Goal: Task Accomplishment & Management: Manage account settings

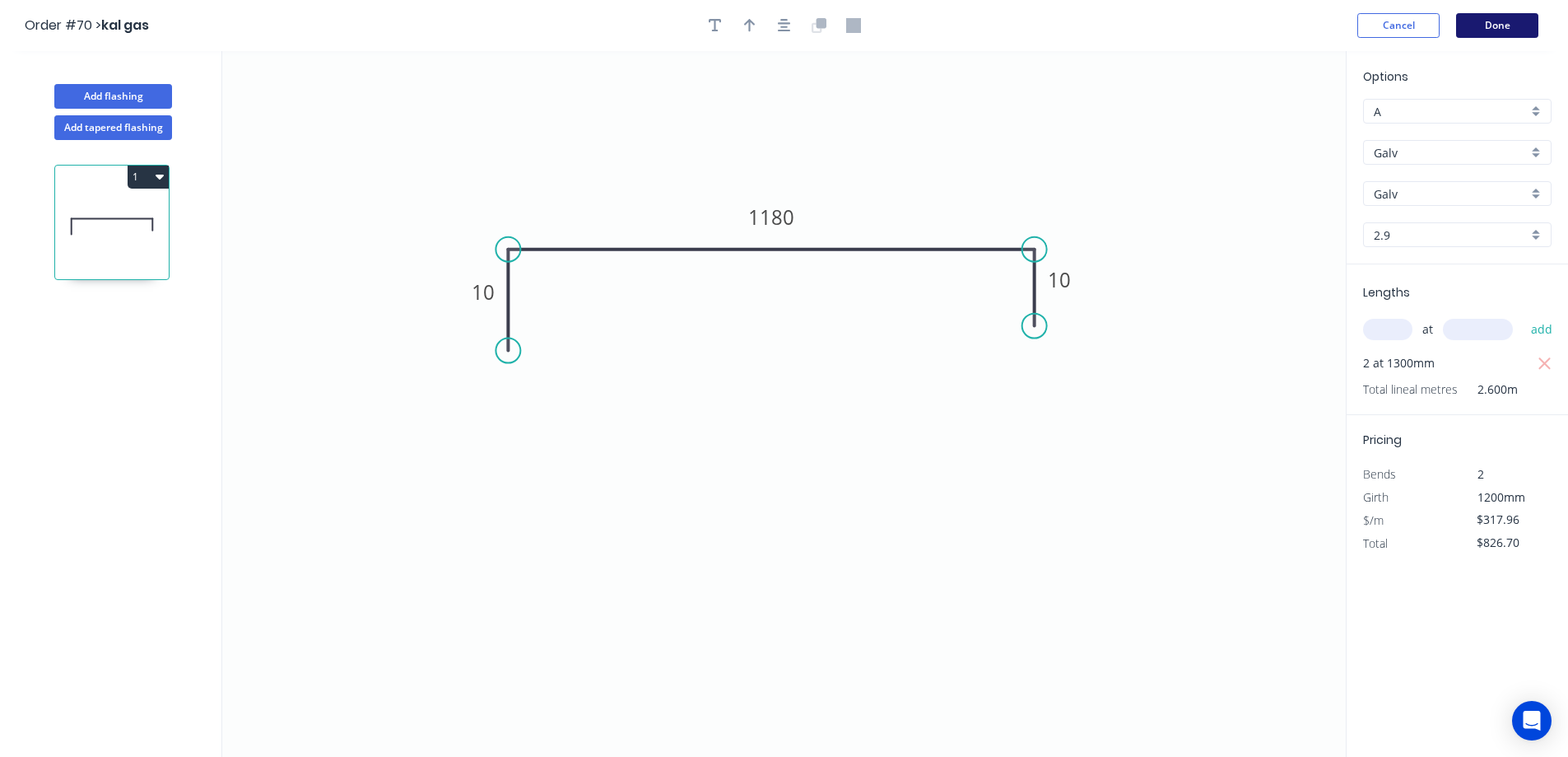
click at [1511, 27] on button "Done" at bounding box center [1498, 25] width 82 height 25
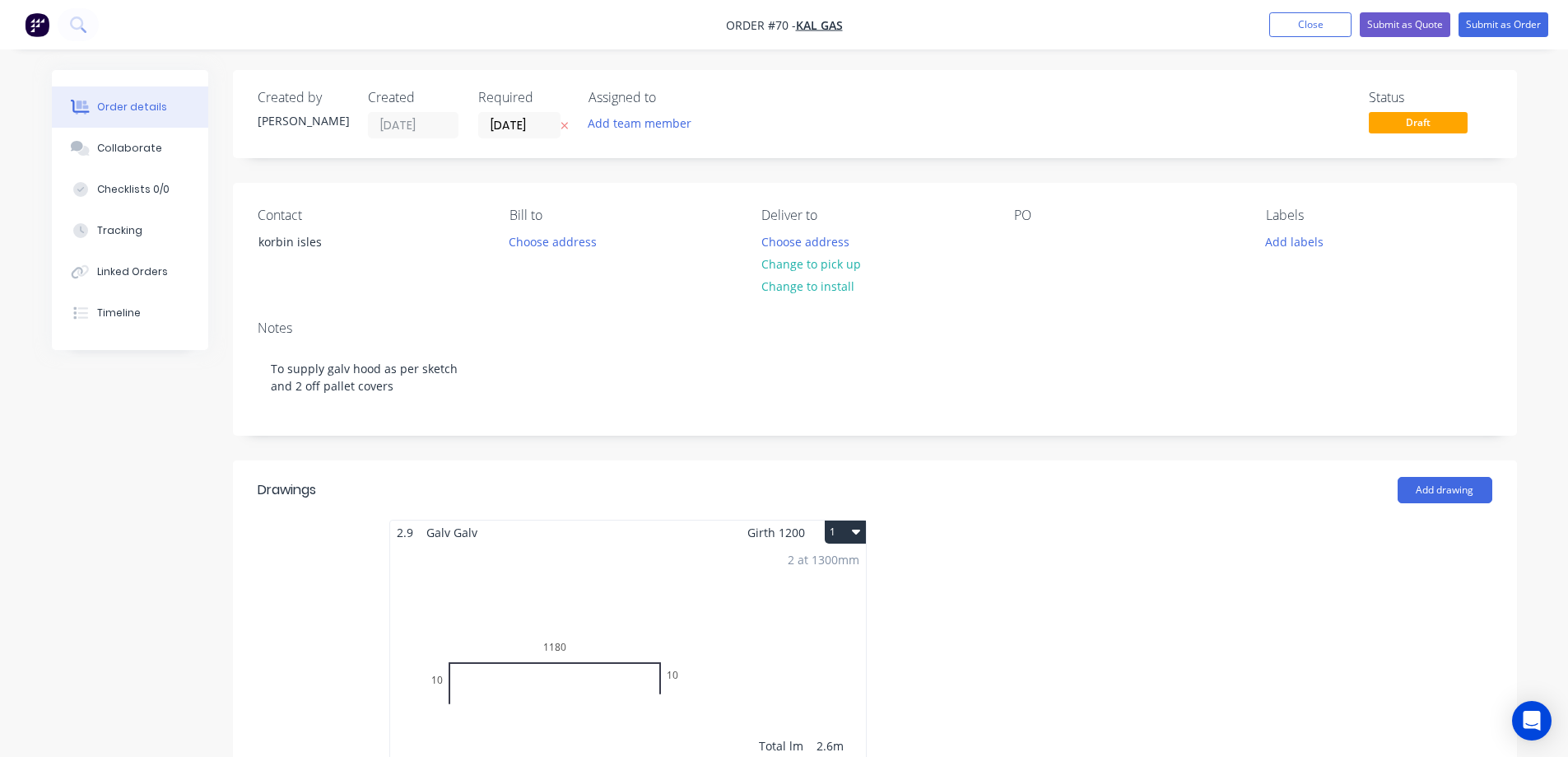
click at [513, 448] on div "Created by [PERSON_NAME] Created [DATE] Required [DATE] Assigned to Add team me…" at bounding box center [874, 697] width 1284 height 1253
click at [1500, 26] on button "Submit as Order" at bounding box center [1503, 25] width 90 height 25
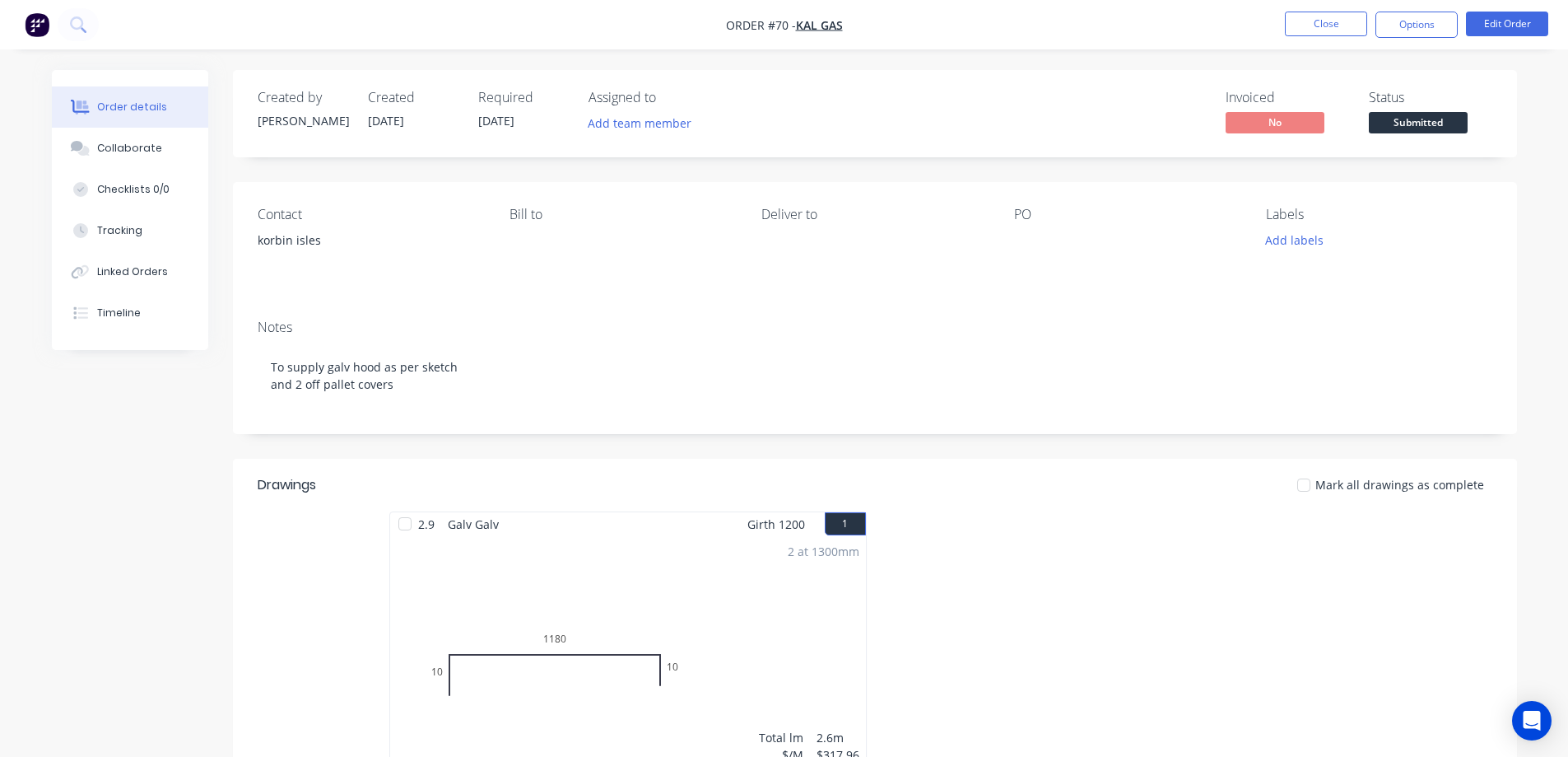
drag, startPoint x: 113, startPoint y: 585, endPoint x: 178, endPoint y: 552, distance: 72.9
click at [114, 585] on div "Created by [PERSON_NAME] Created [DATE] Required [DATE] Assigned to Add team me…" at bounding box center [784, 584] width 1465 height 1028
click at [1309, 30] on button "Close" at bounding box center [1326, 24] width 82 height 25
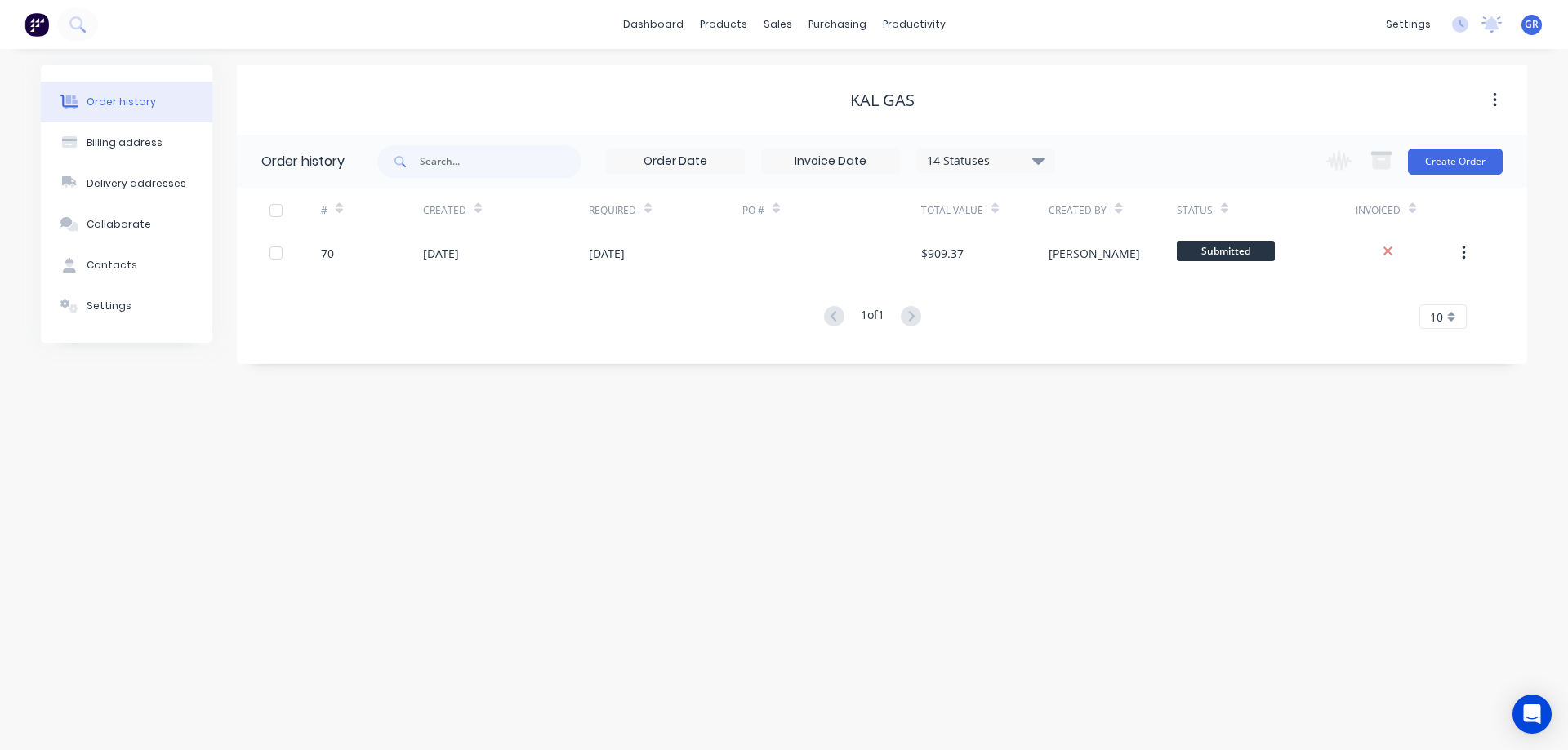
click at [531, 587] on div "Order history Billing address Delivery addresses Collaborate Contacts Settings …" at bounding box center [784, 399] width 1568 height 701
click at [934, 78] on div "Workflow" at bounding box center [943, 78] width 49 height 14
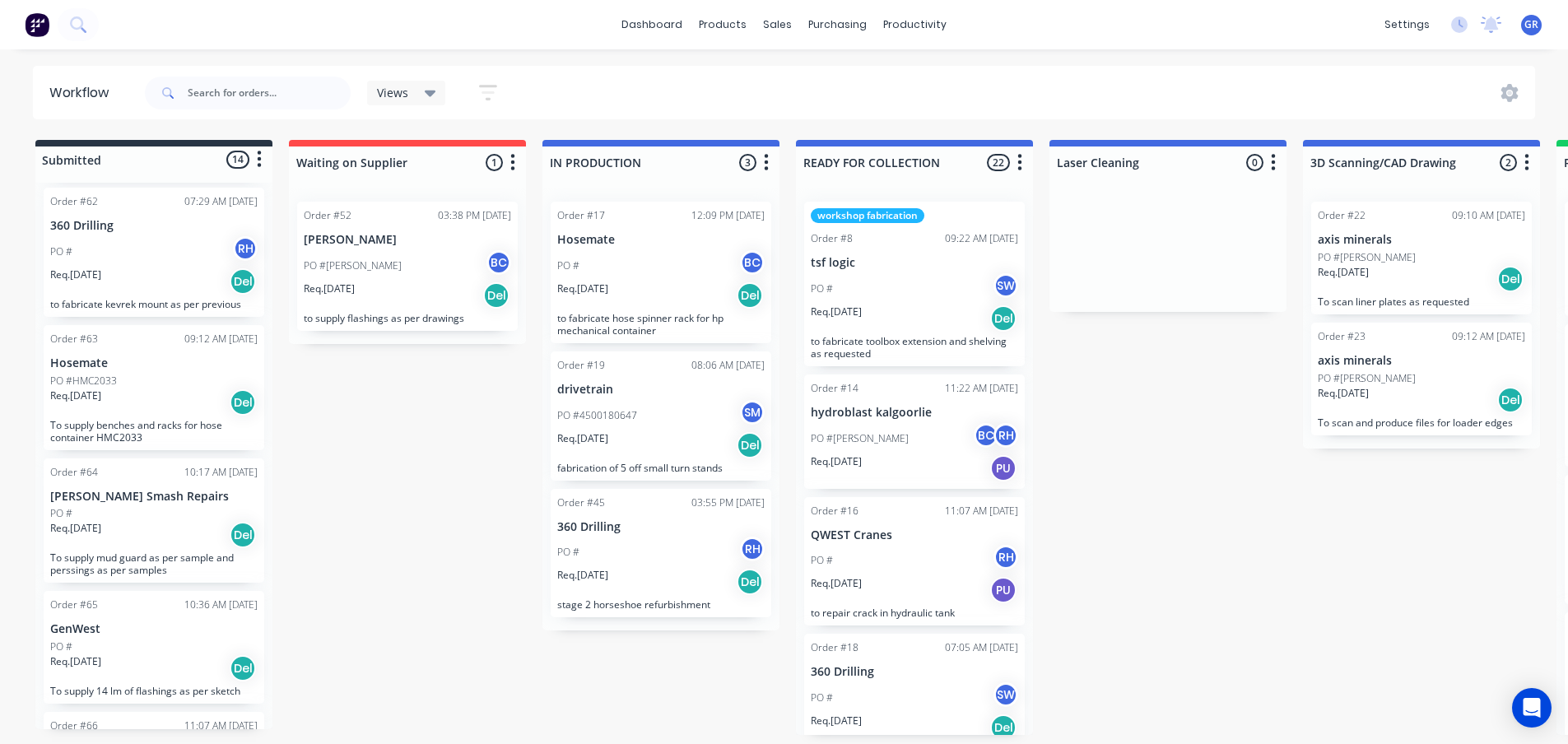
scroll to position [824, 0]
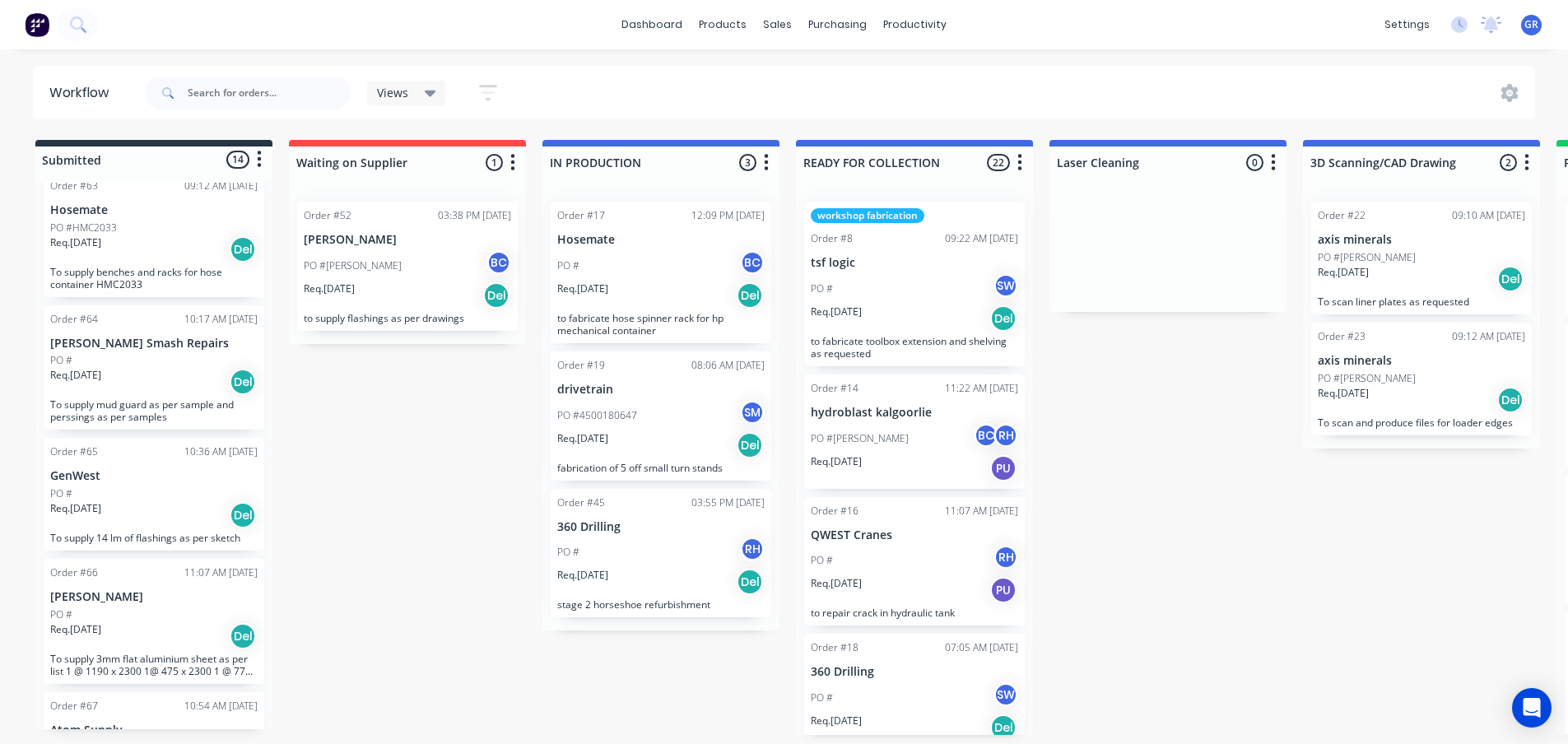
click at [118, 484] on p "GenWest" at bounding box center [154, 475] width 207 height 14
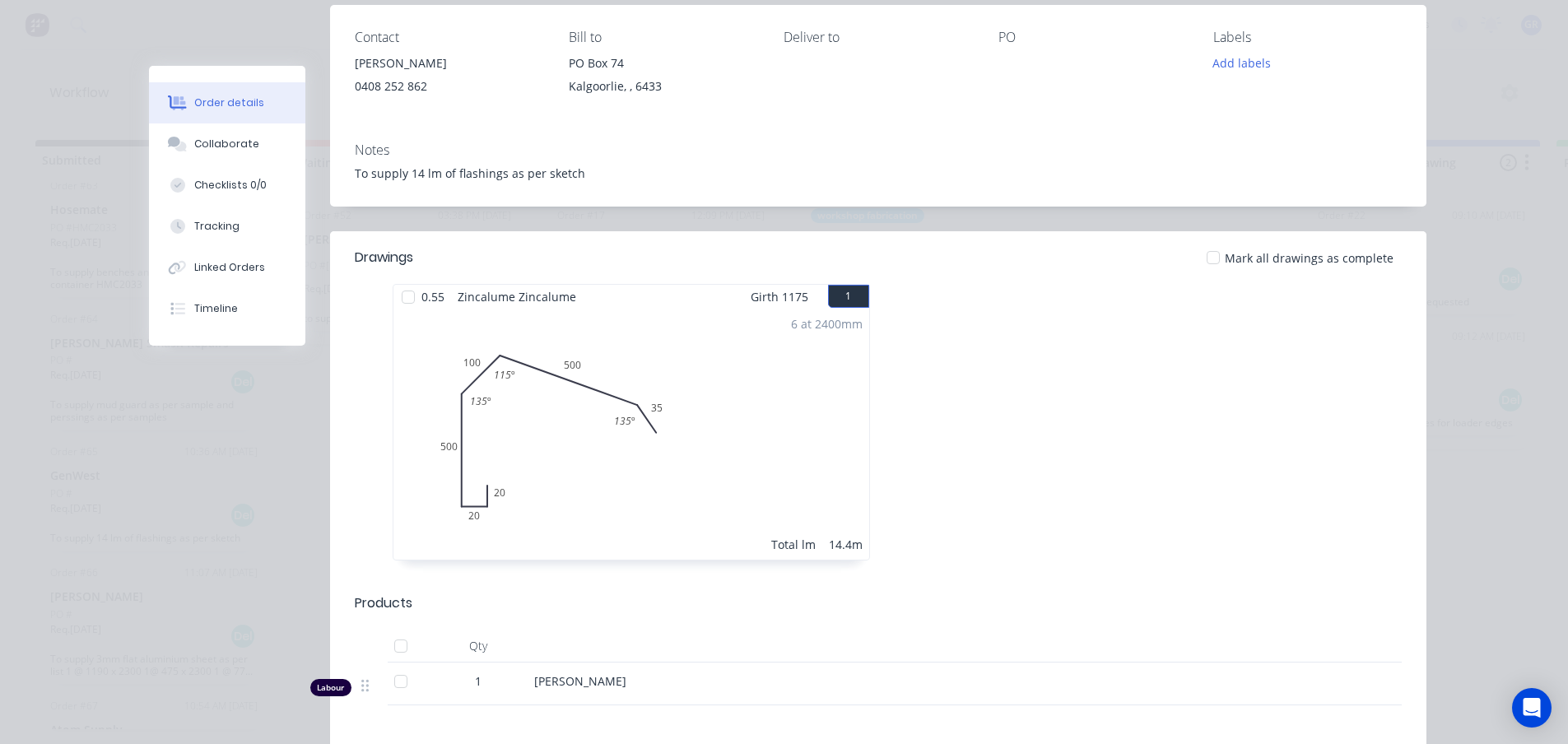
scroll to position [247, 0]
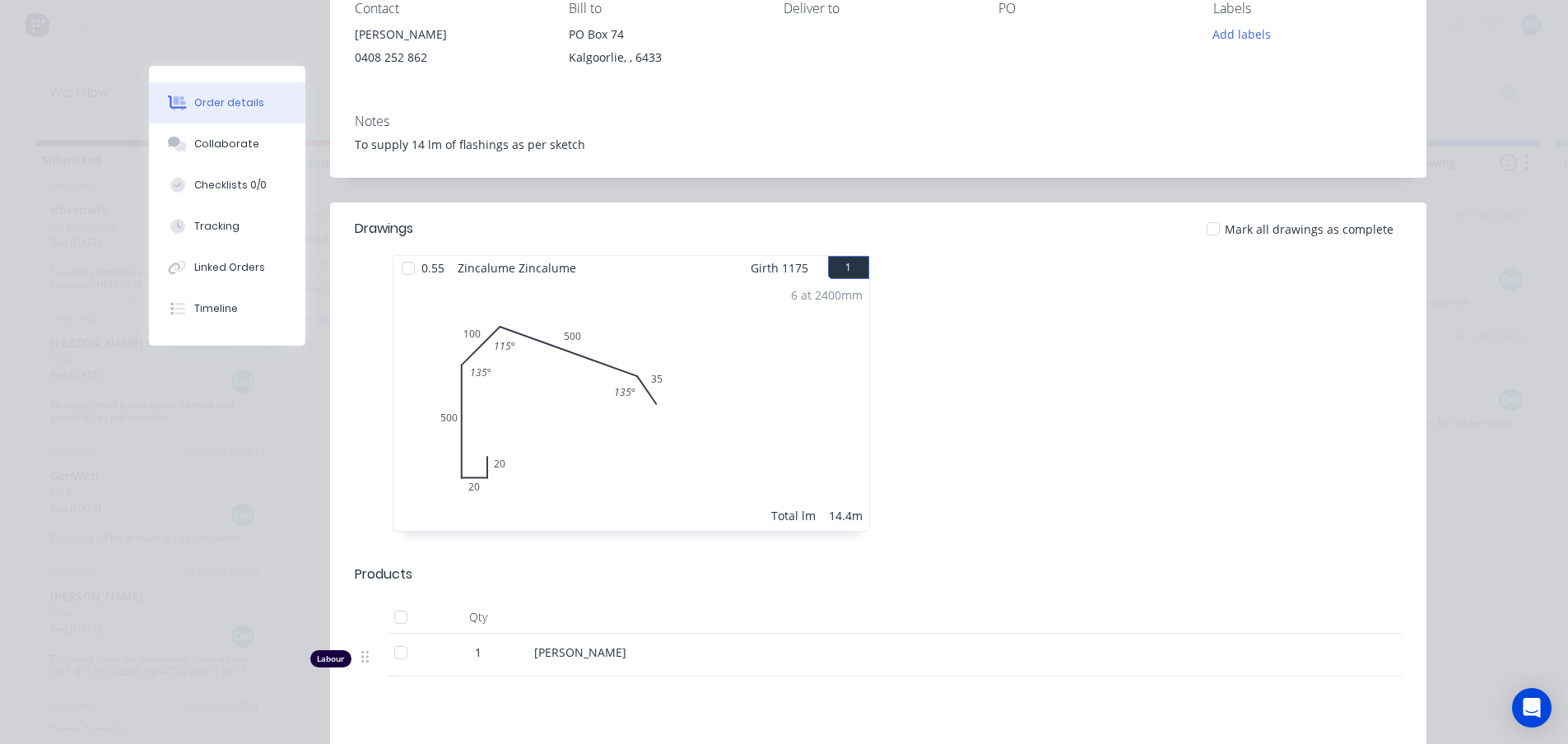
click at [705, 440] on div "6 at 2400mm Total lm 14.4m" at bounding box center [631, 405] width 476 height 251
click at [403, 276] on div at bounding box center [408, 269] width 33 height 33
click at [683, 421] on div "6 at 2400mm Total lm 14.4m" at bounding box center [631, 405] width 476 height 251
click at [683, 421] on div "6 at 2400mm Total lm 14.4m" at bounding box center [631, 405] width 476 height 251
click at [910, 348] on div at bounding box center [1125, 401] width 493 height 293
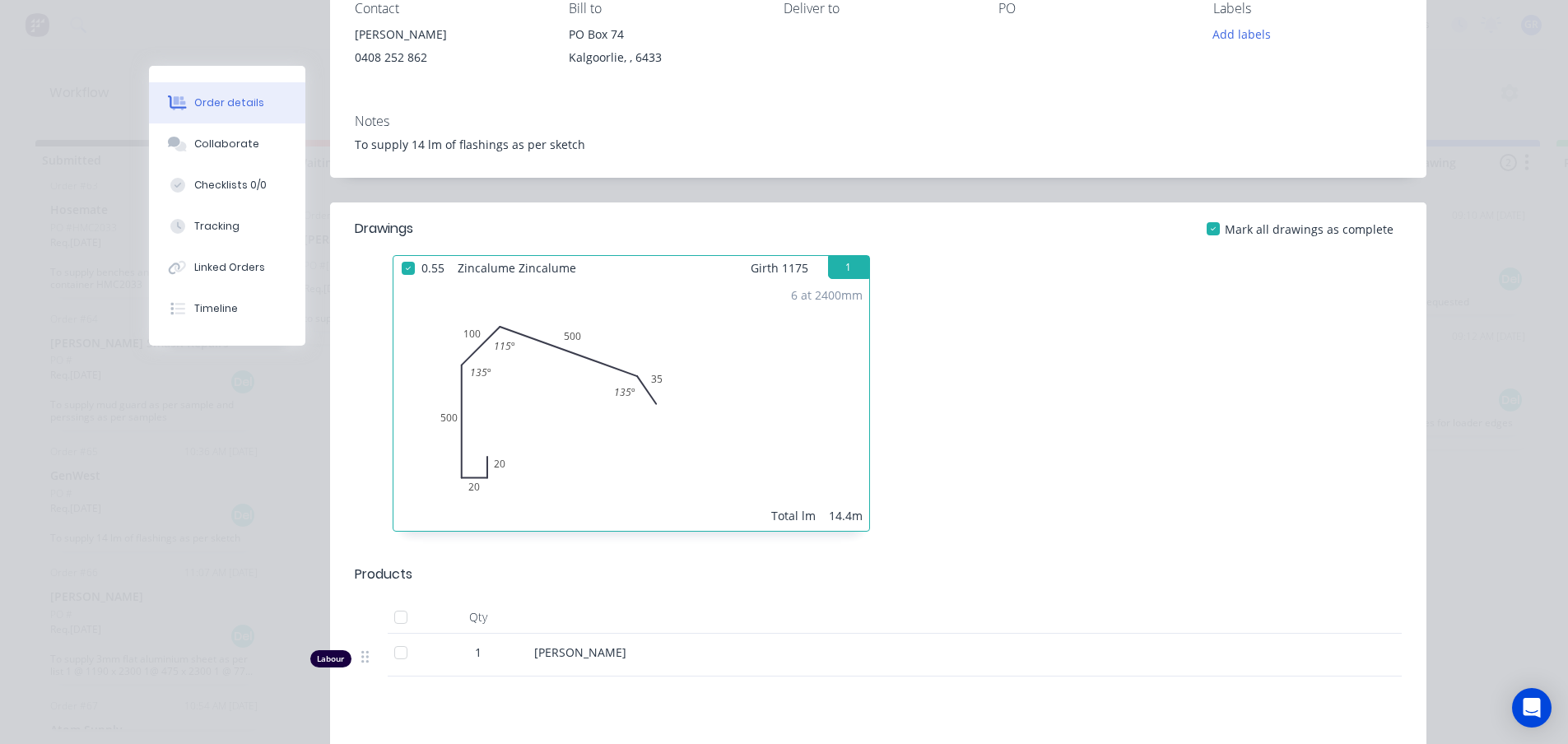
click at [1224, 303] on div at bounding box center [1125, 401] width 493 height 293
click at [1216, 231] on div at bounding box center [1213, 229] width 33 height 33
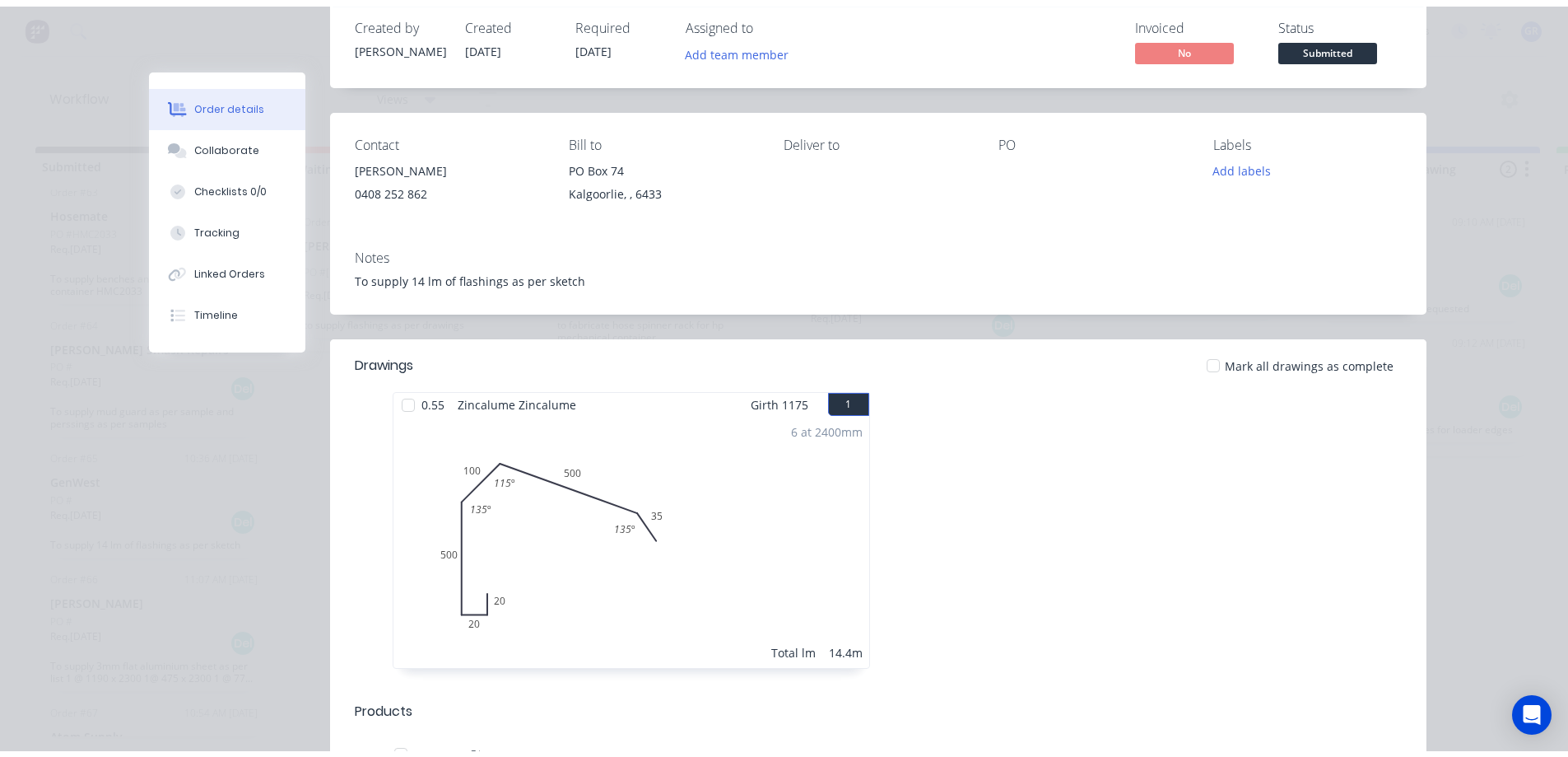
scroll to position [0, 0]
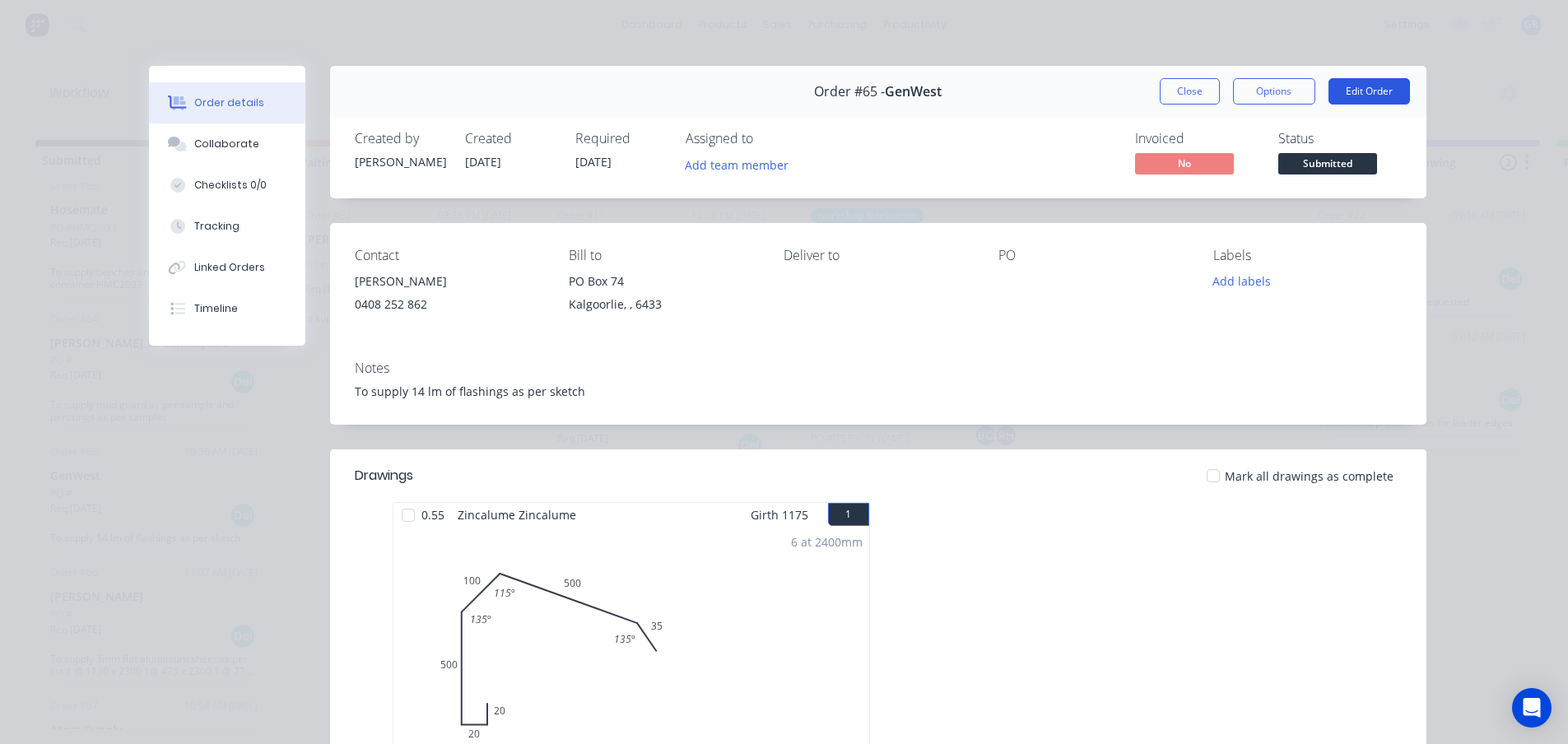
click at [1351, 83] on button "Edit Order" at bounding box center [1369, 91] width 81 height 27
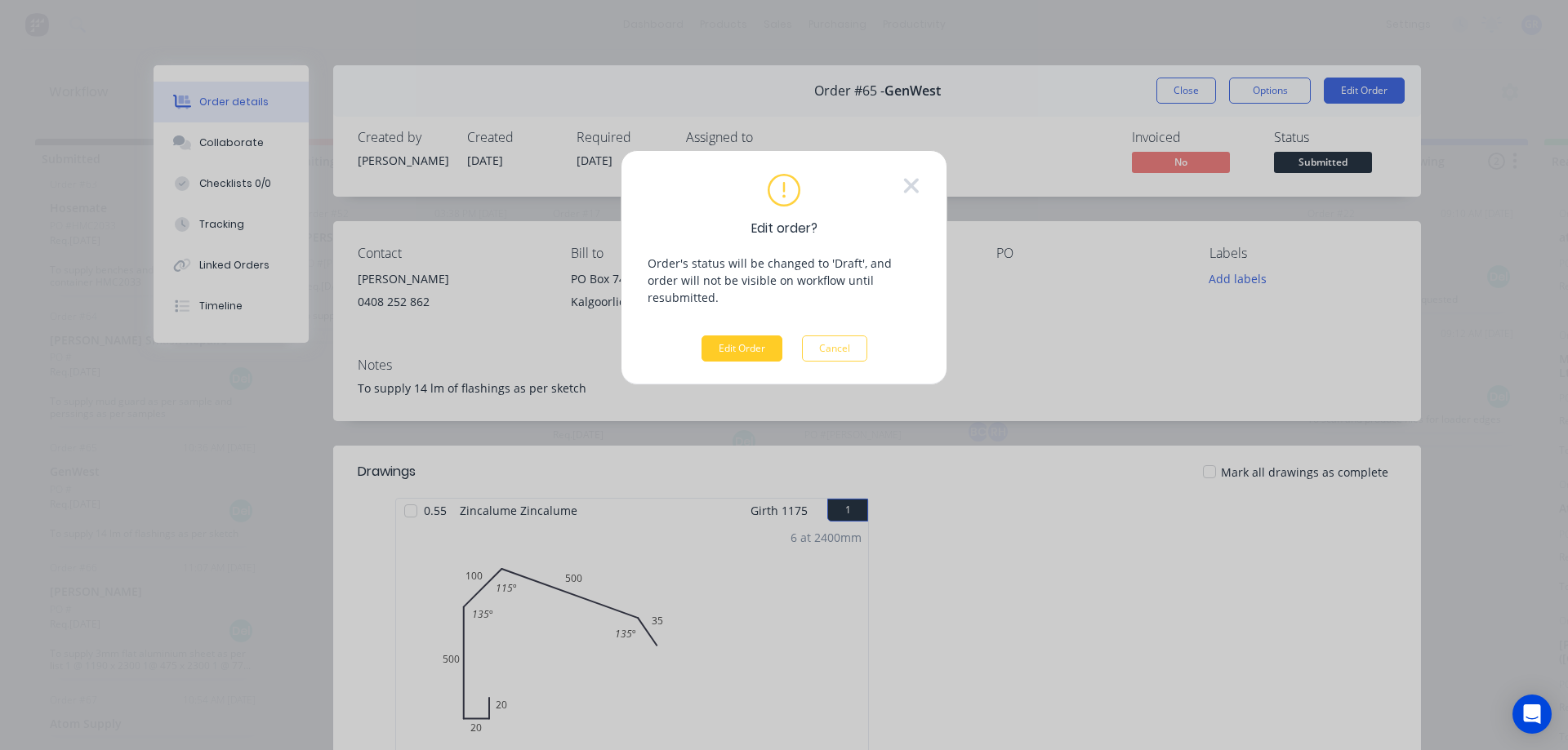
click at [719, 335] on button "Edit Order" at bounding box center [741, 348] width 81 height 26
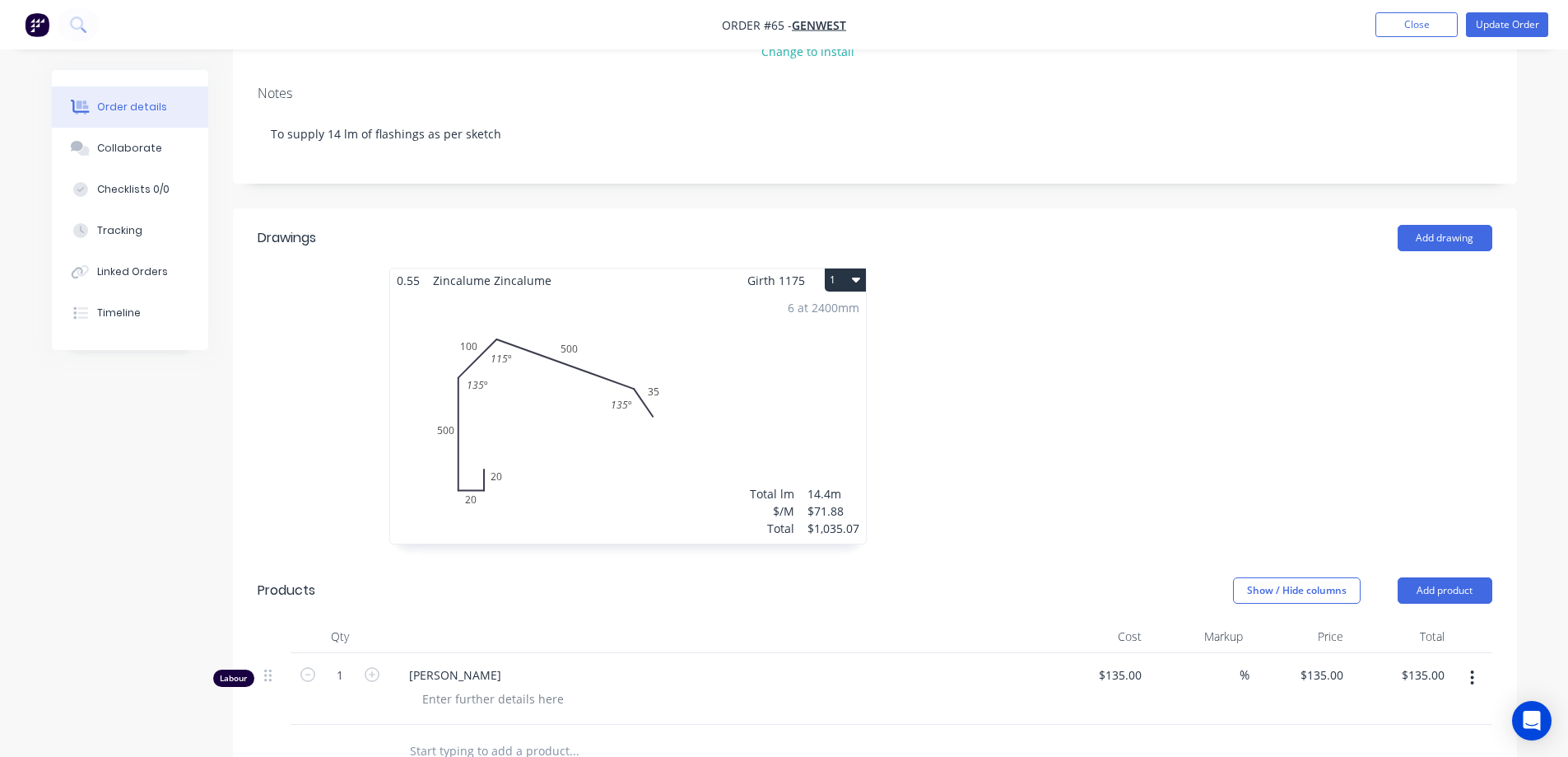
scroll to position [329, 0]
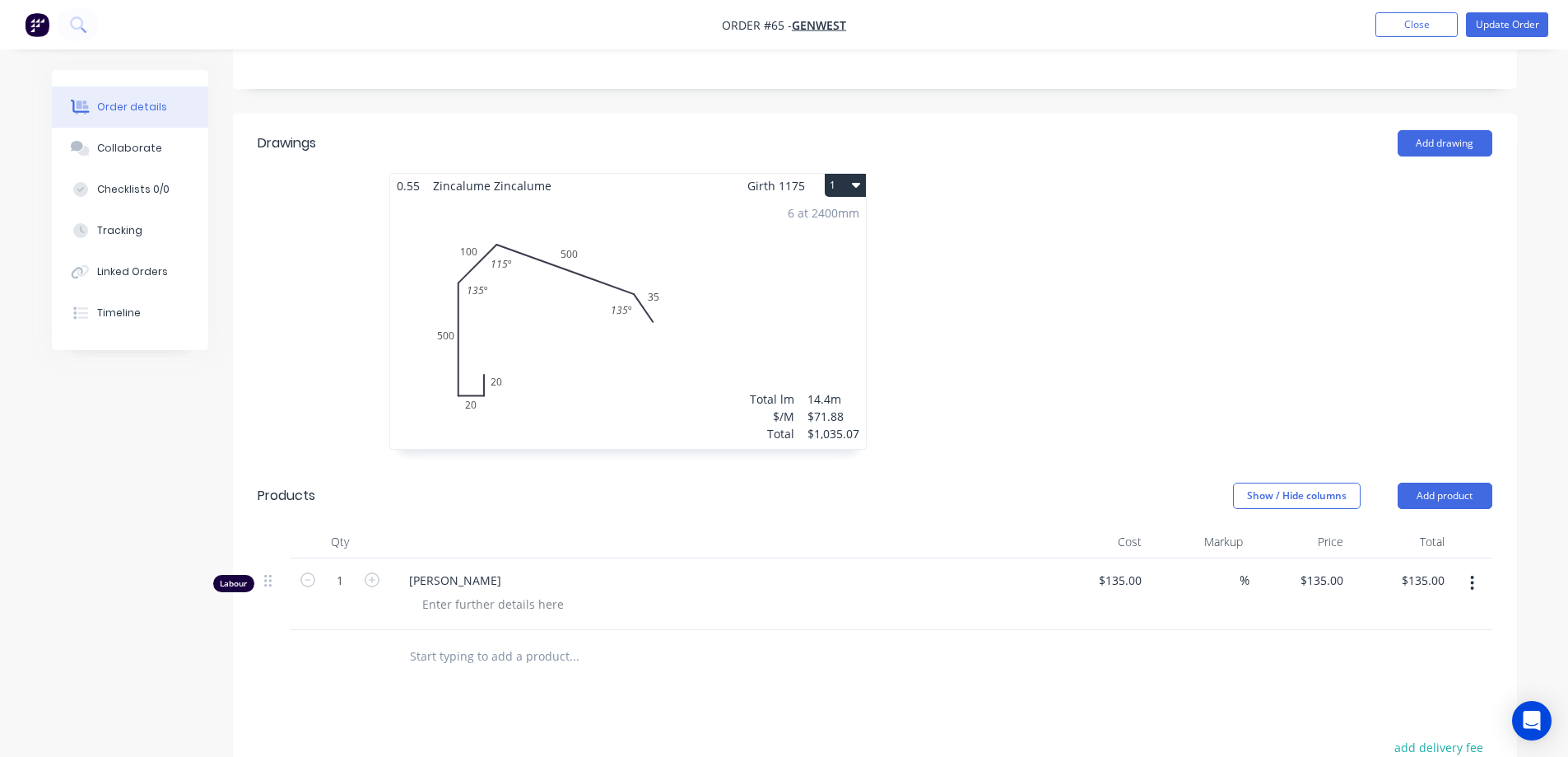
click at [685, 483] on div "Show / Hide columns Add product" at bounding box center [1005, 496] width 972 height 27
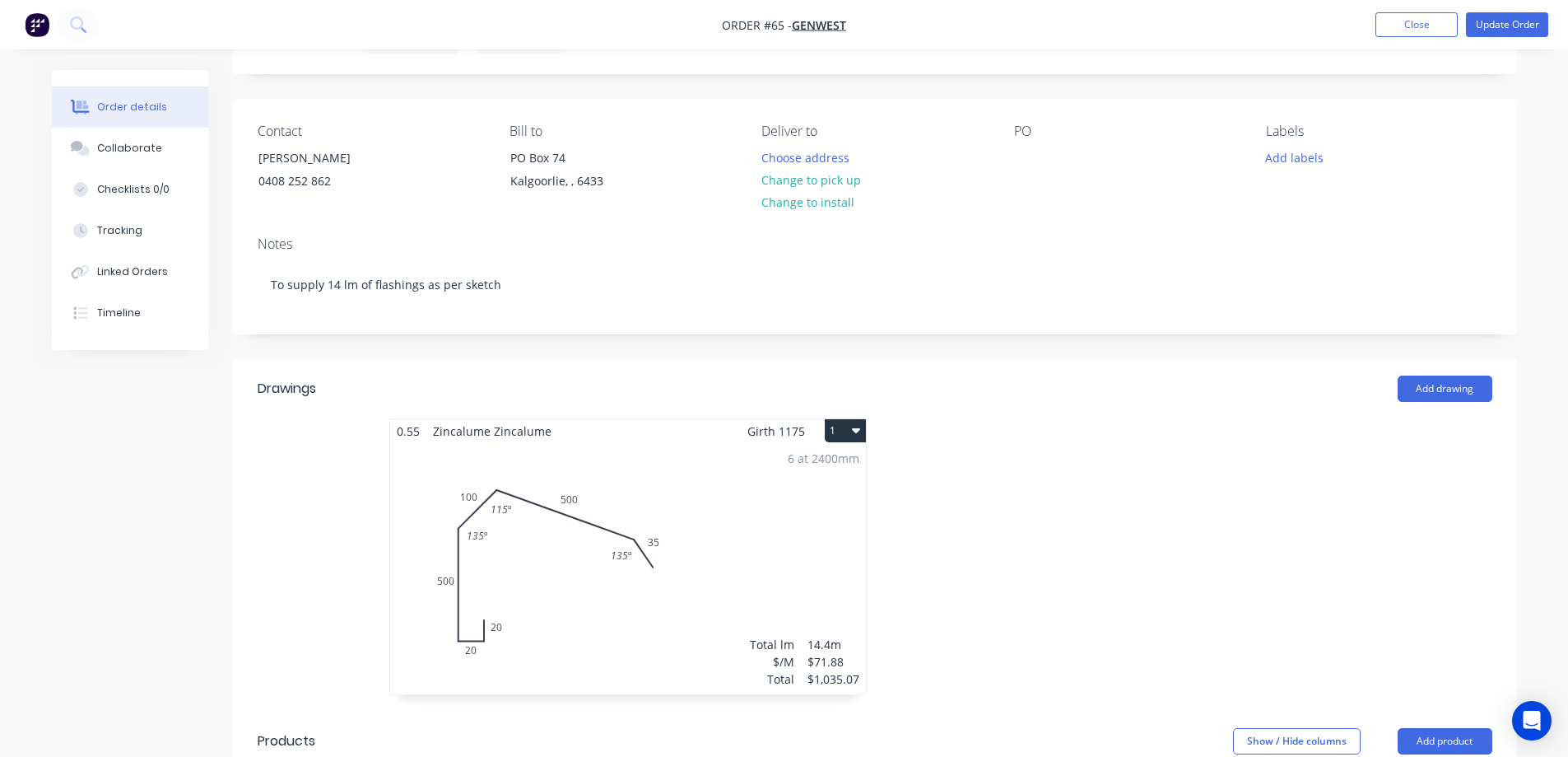
scroll to position [82, 0]
click at [1467, 23] on button "Update Order" at bounding box center [1507, 25] width 82 height 25
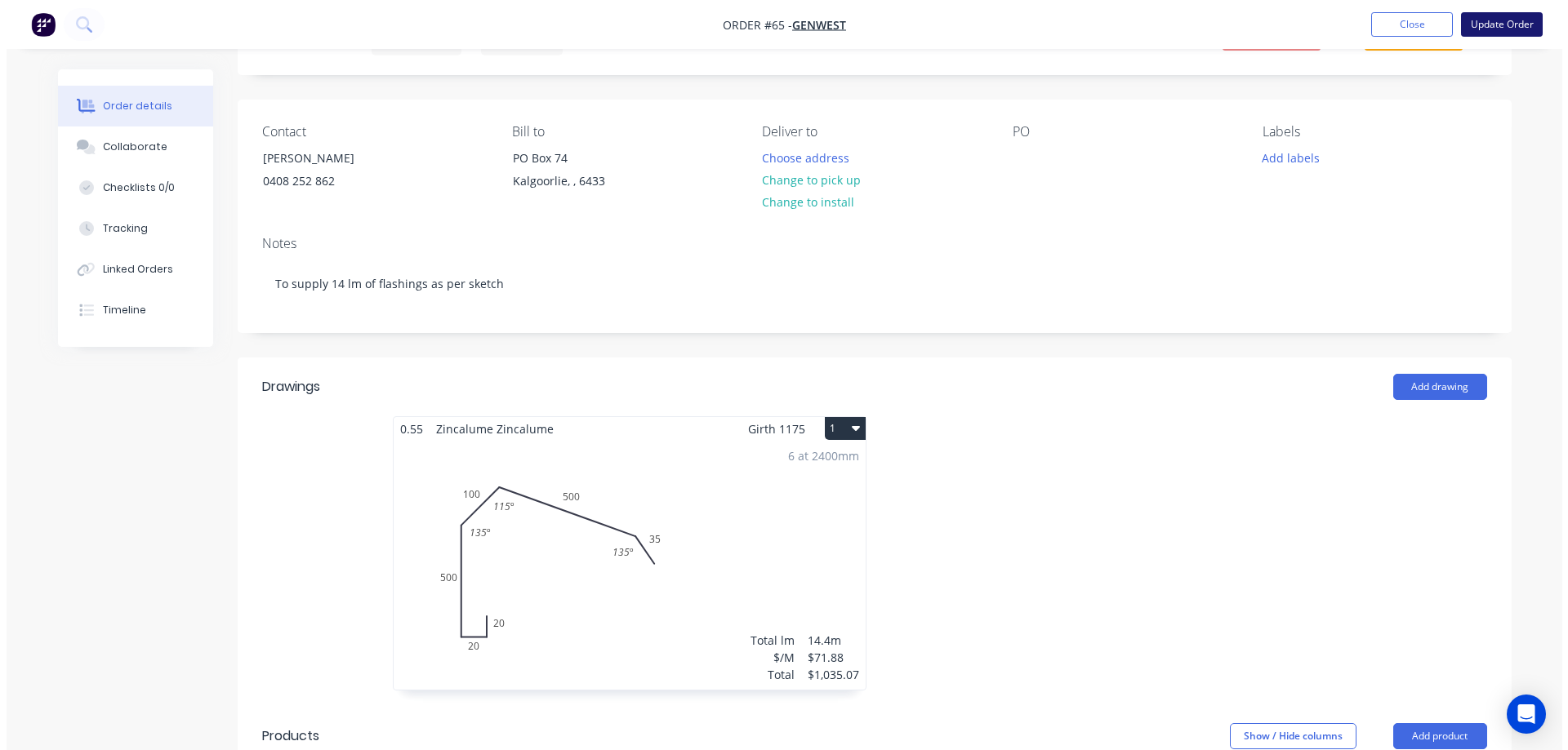
scroll to position [0, 0]
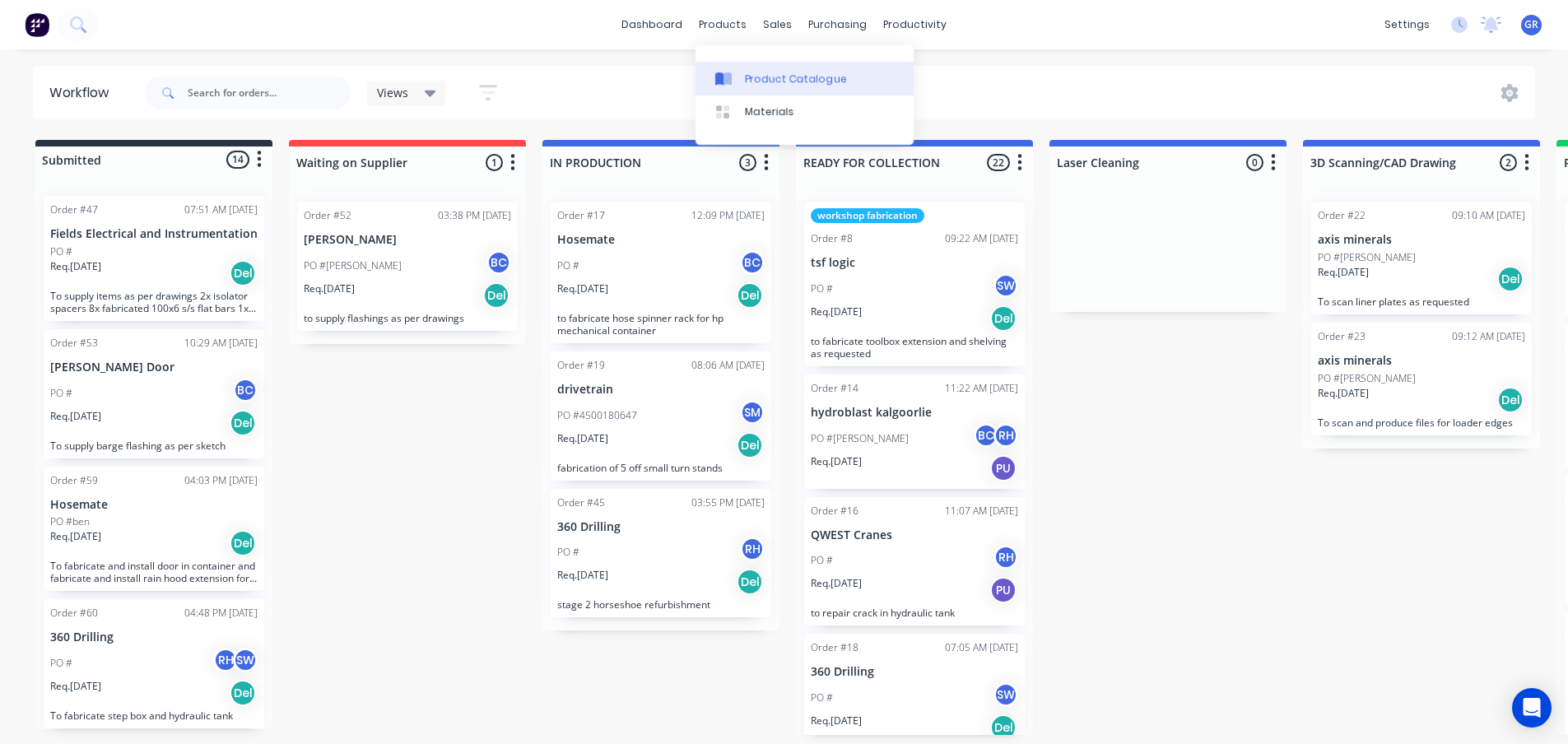
click at [781, 79] on div "Product Catalogue" at bounding box center [796, 79] width 102 height 15
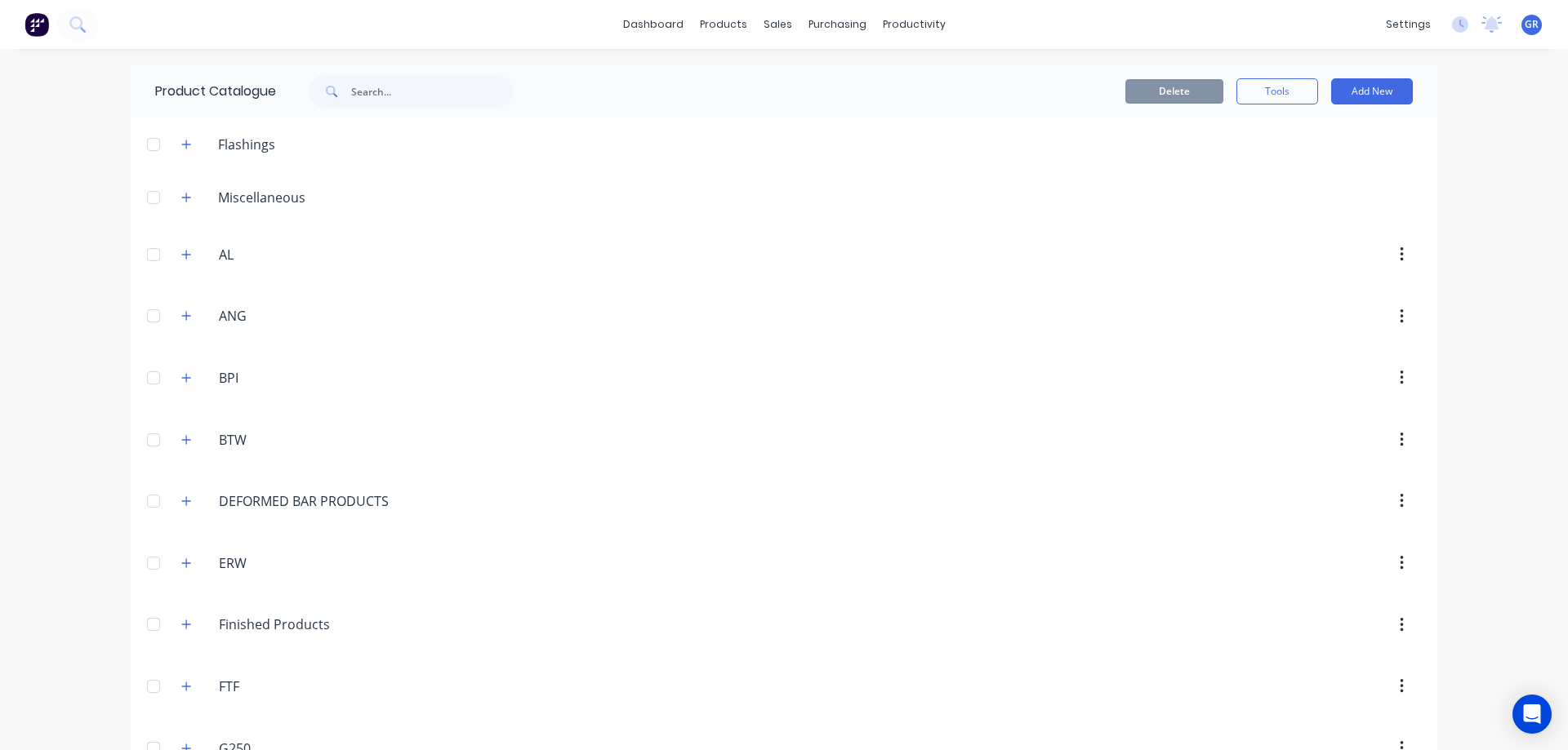
click at [695, 78] on div "Delete Tools Add New" at bounding box center [983, 91] width 859 height 26
click at [45, 162] on div "dashboard products sales purchasing productivity dashboard products Product Cat…" at bounding box center [784, 375] width 1568 height 750
click at [933, 111] on div "Planner" at bounding box center [931, 111] width 38 height 14
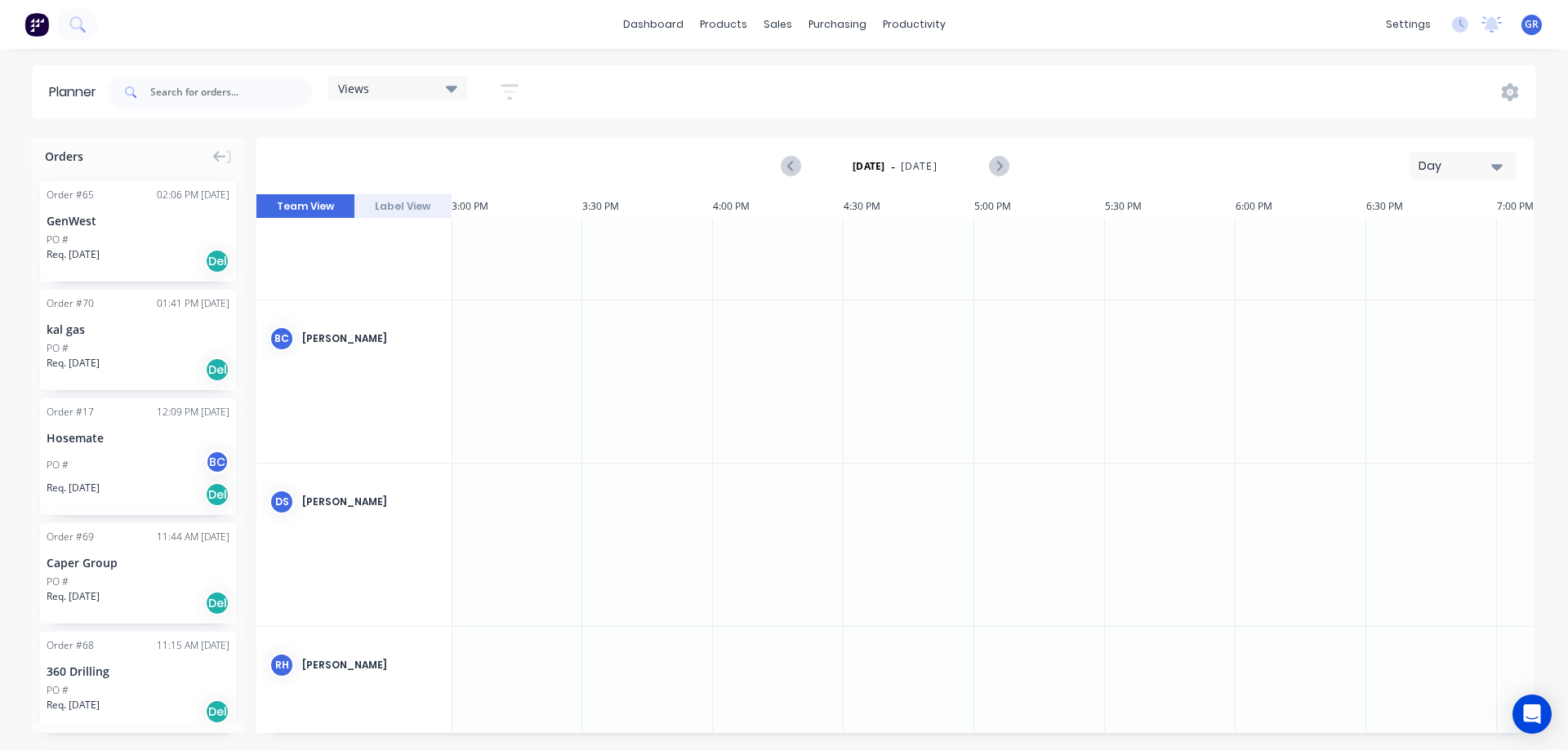
scroll to position [0, 3920]
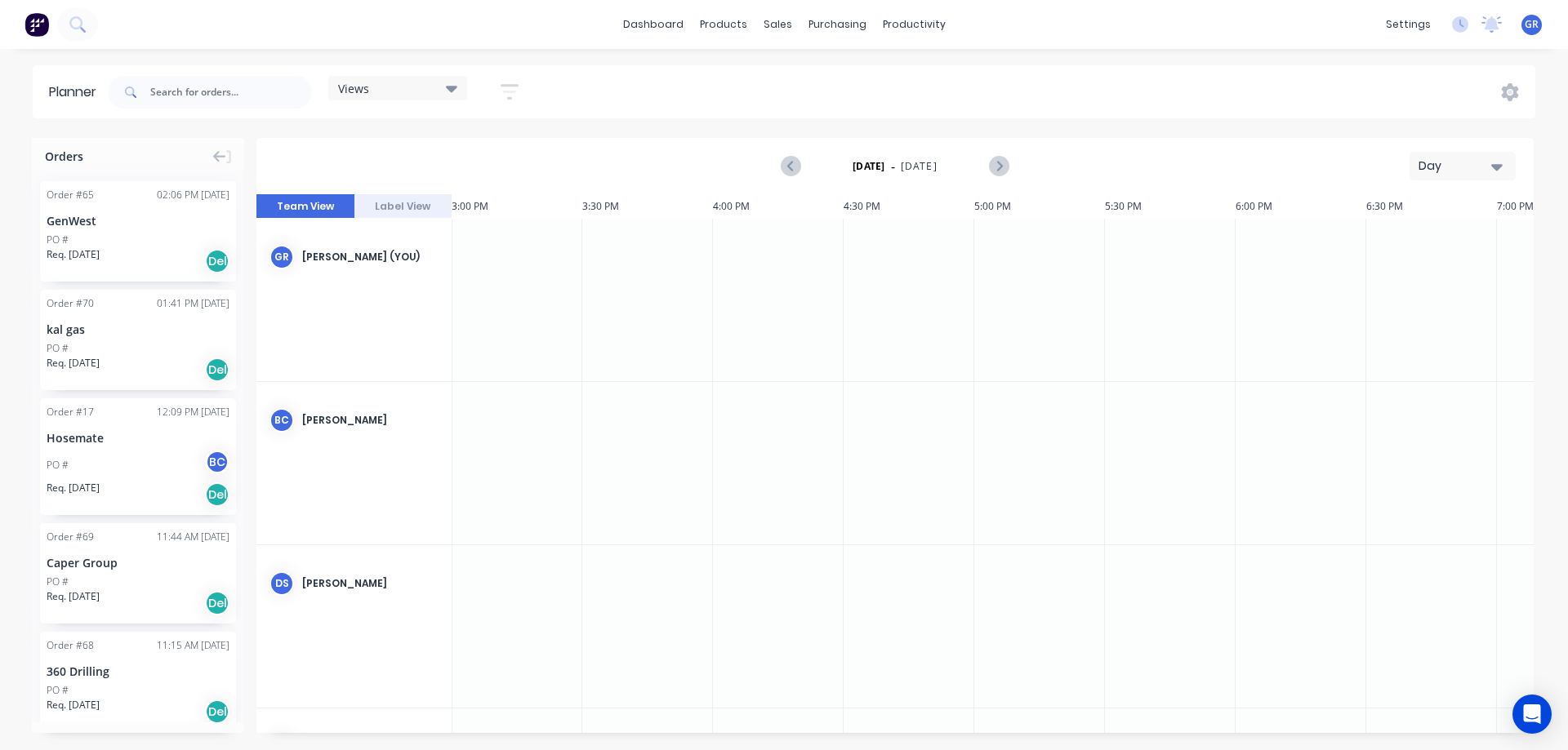
click at [401, 202] on button "Label View" at bounding box center [403, 206] width 98 height 24
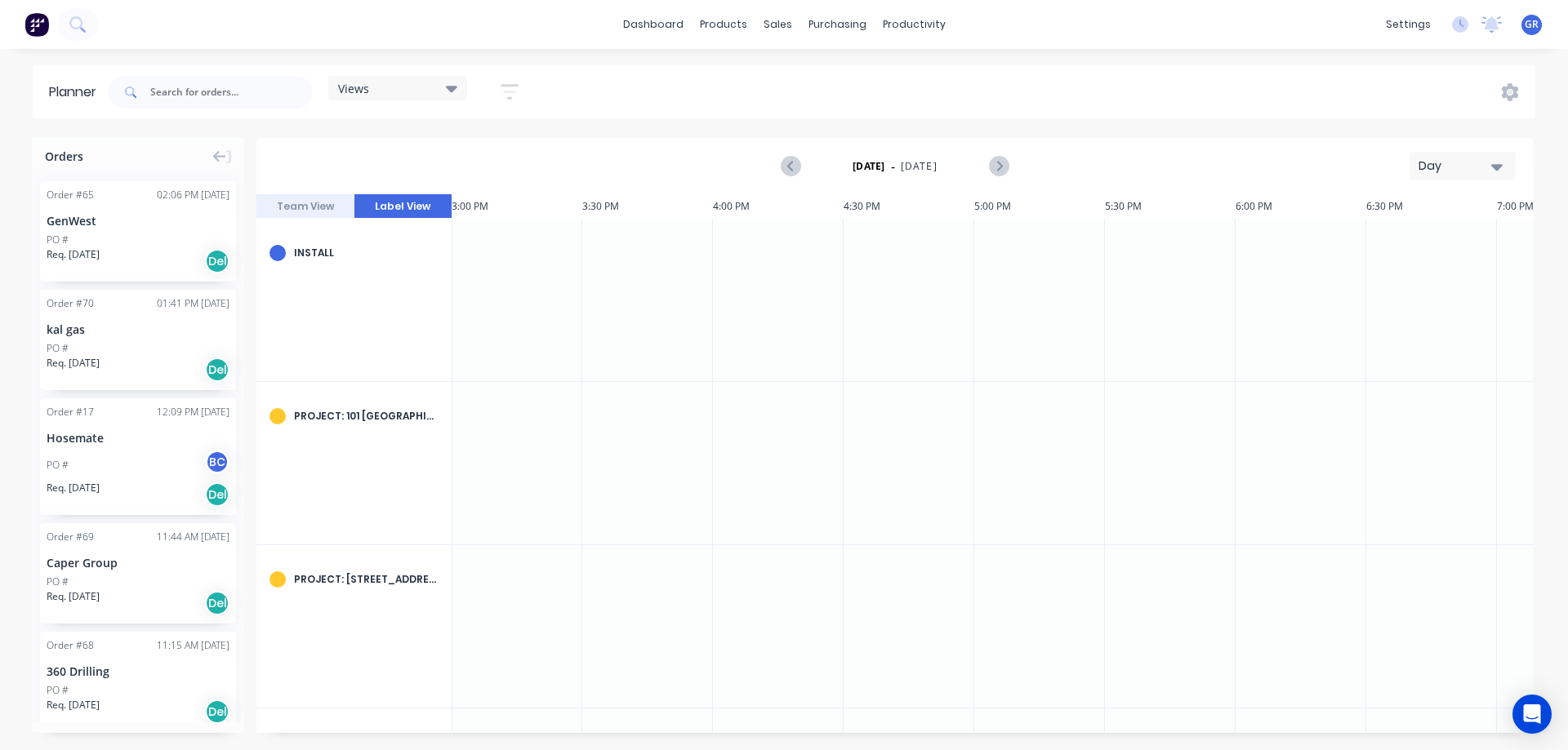
click at [311, 199] on button "Team View" at bounding box center [305, 206] width 98 height 24
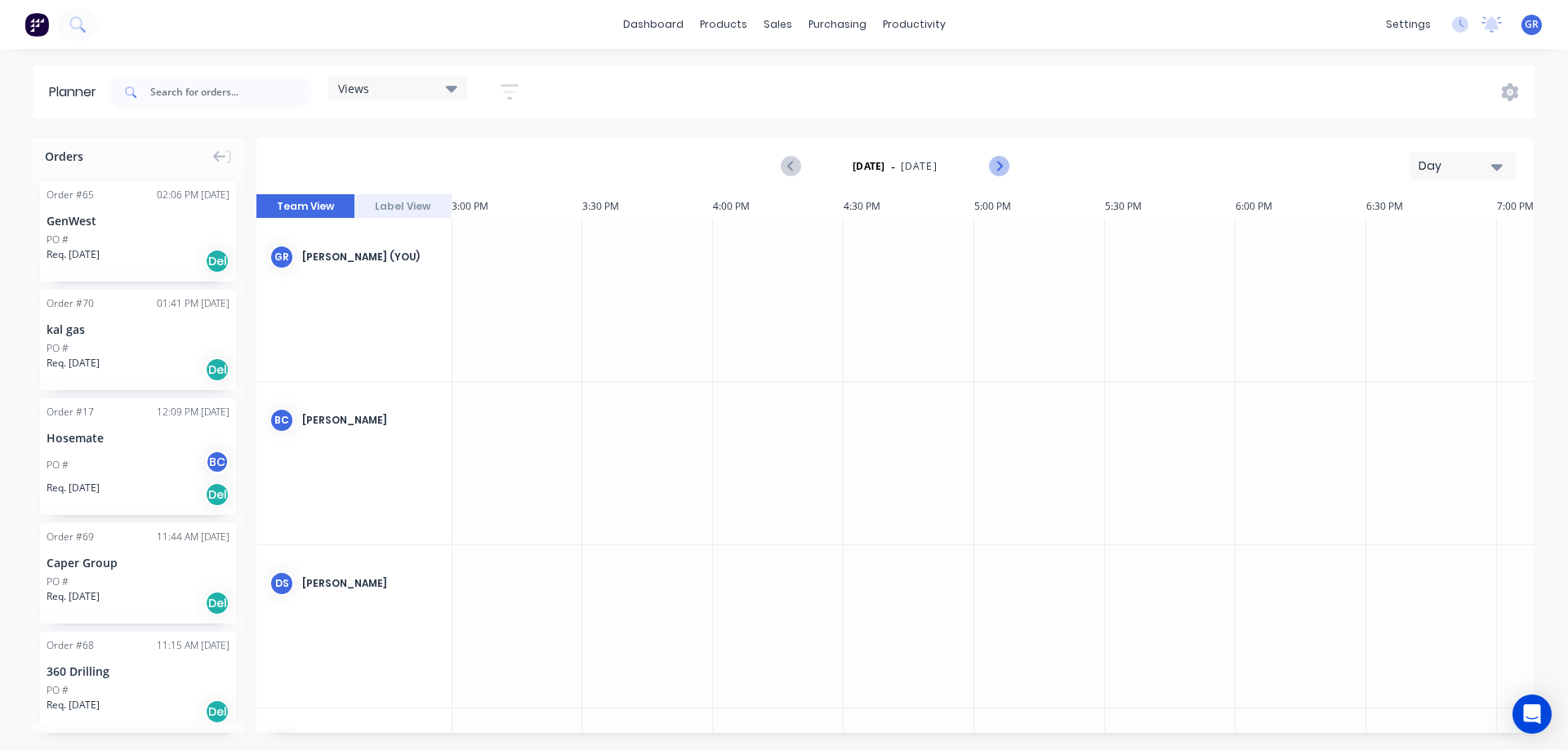
click at [994, 166] on icon "Next page" at bounding box center [998, 167] width 20 height 20
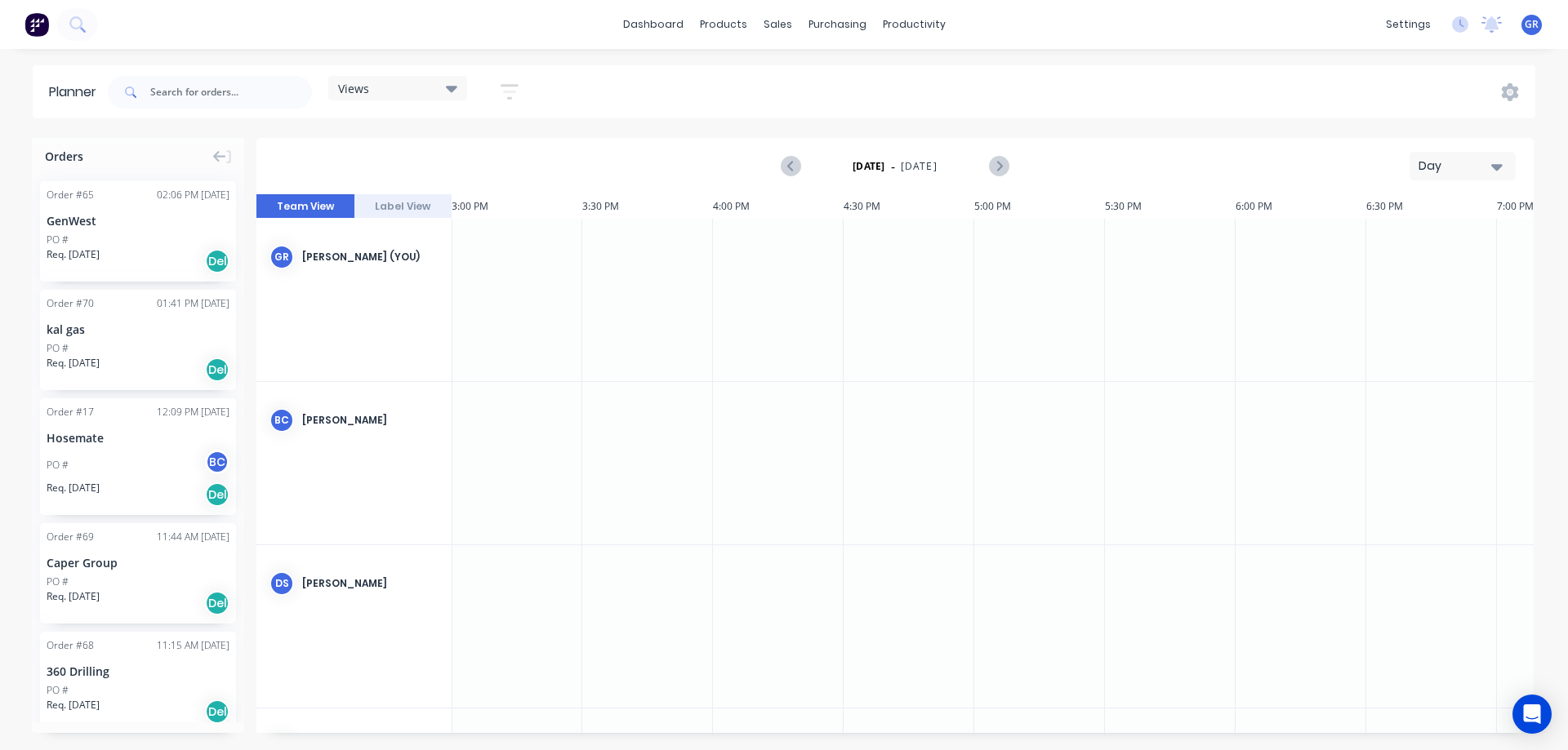
click at [511, 265] on div at bounding box center [517, 299] width 131 height 162
click at [855, 83] on div "Purchase Orders" at bounding box center [889, 78] width 86 height 14
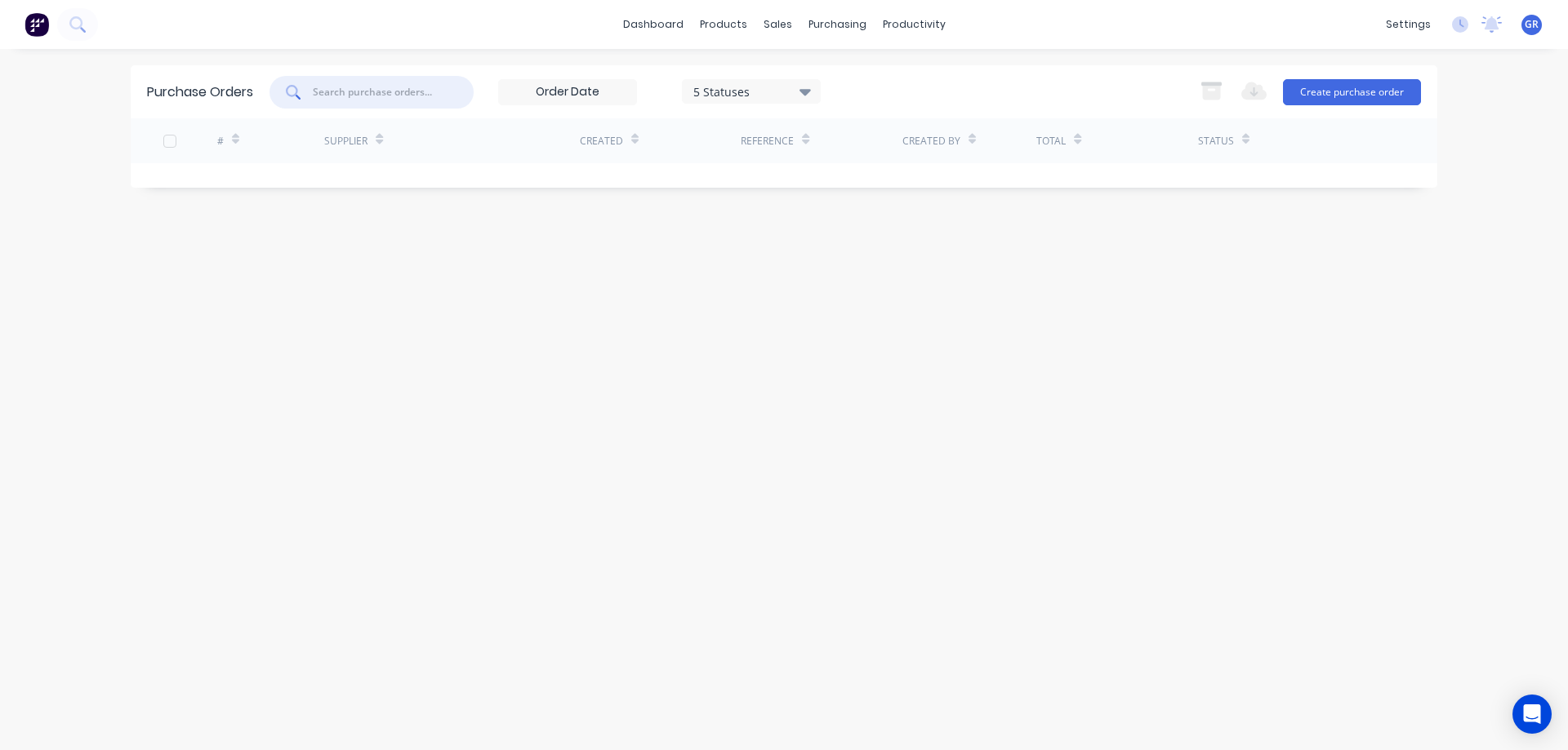
click at [360, 91] on input "text" at bounding box center [379, 92] width 132 height 14
type input "charcol grey single cab"
drag, startPoint x: 431, startPoint y: 90, endPoint x: 281, endPoint y: 82, distance: 150.2
click at [281, 82] on div "charcol grey single cab" at bounding box center [371, 92] width 204 height 33
click at [816, 75] on div "Sales Orders" at bounding box center [837, 78] width 67 height 14
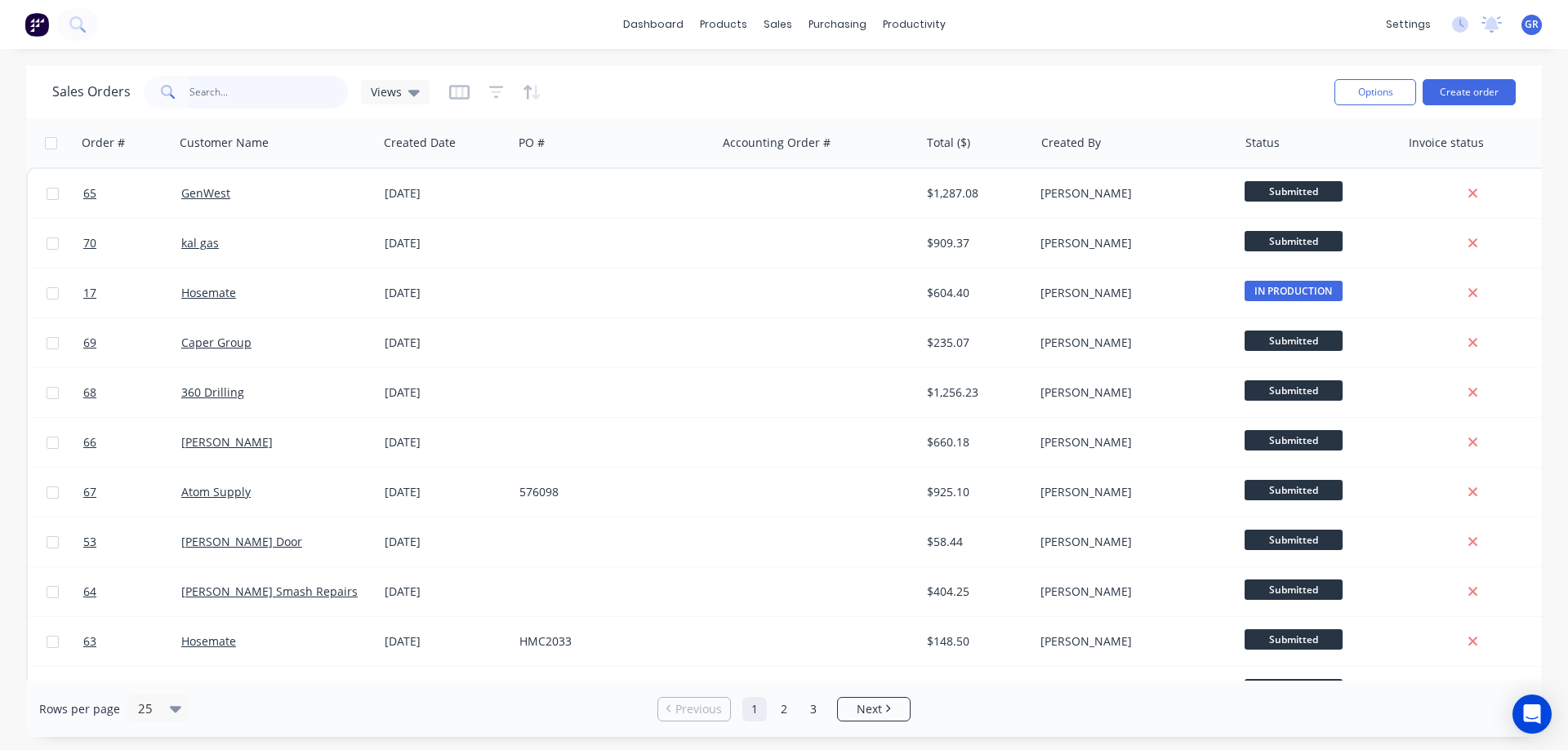
click at [250, 90] on input "text" at bounding box center [269, 92] width 160 height 33
click at [1475, 91] on button "Create order" at bounding box center [1468, 91] width 93 height 26
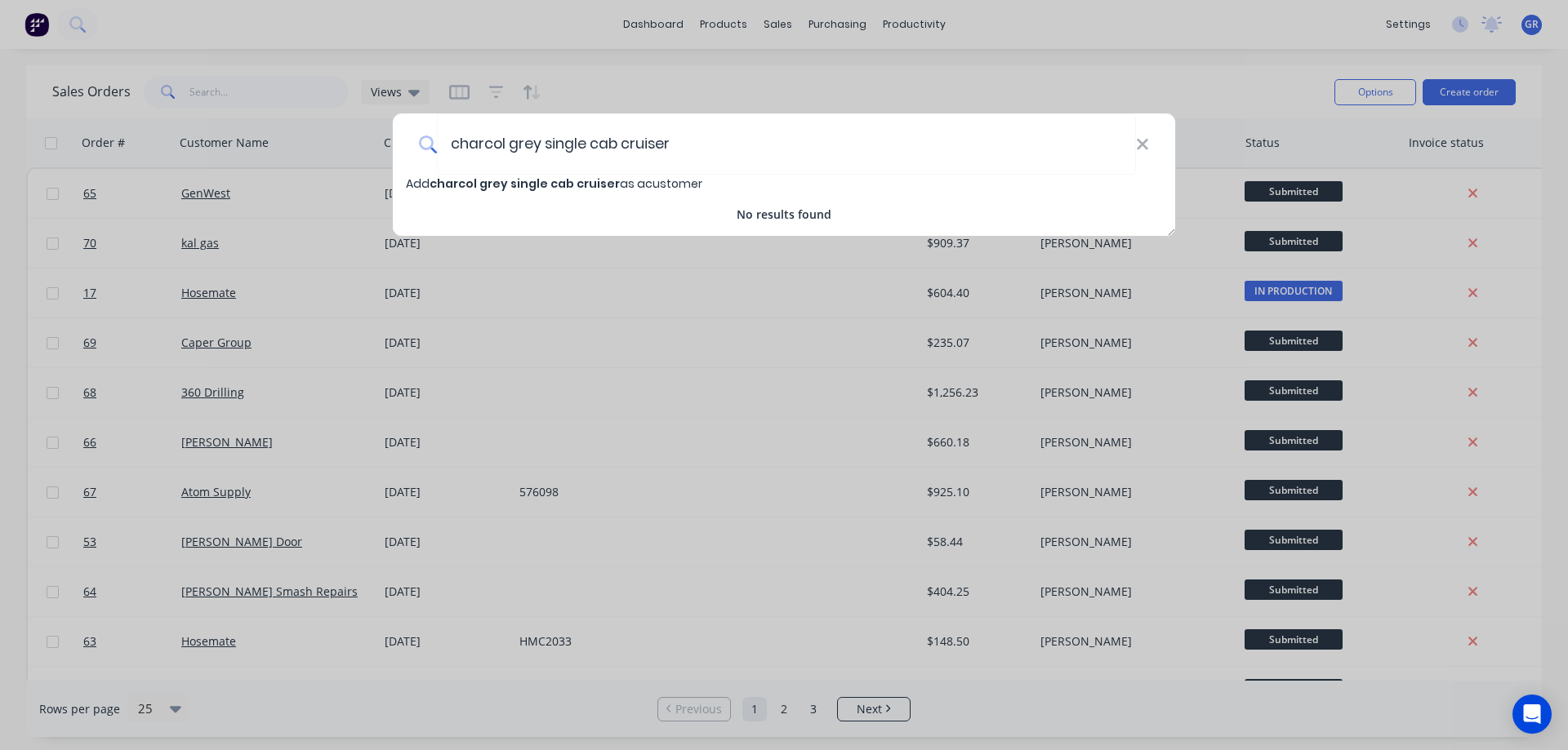
type input "charcol grey single cab cruiser"
click at [545, 180] on span "charcol grey single cab cruiser" at bounding box center [525, 184] width 190 height 16
select select "AU"
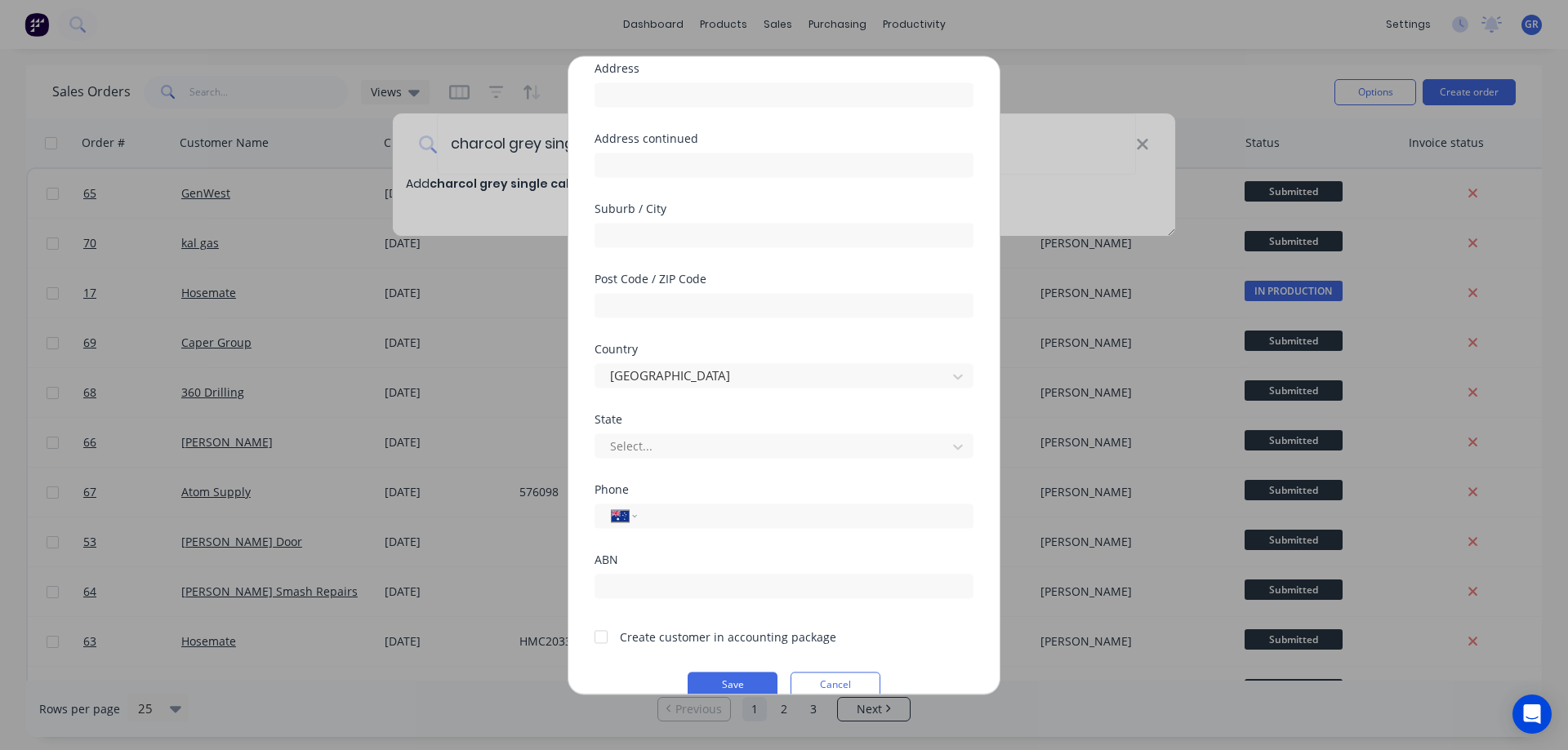
scroll to position [159, 0]
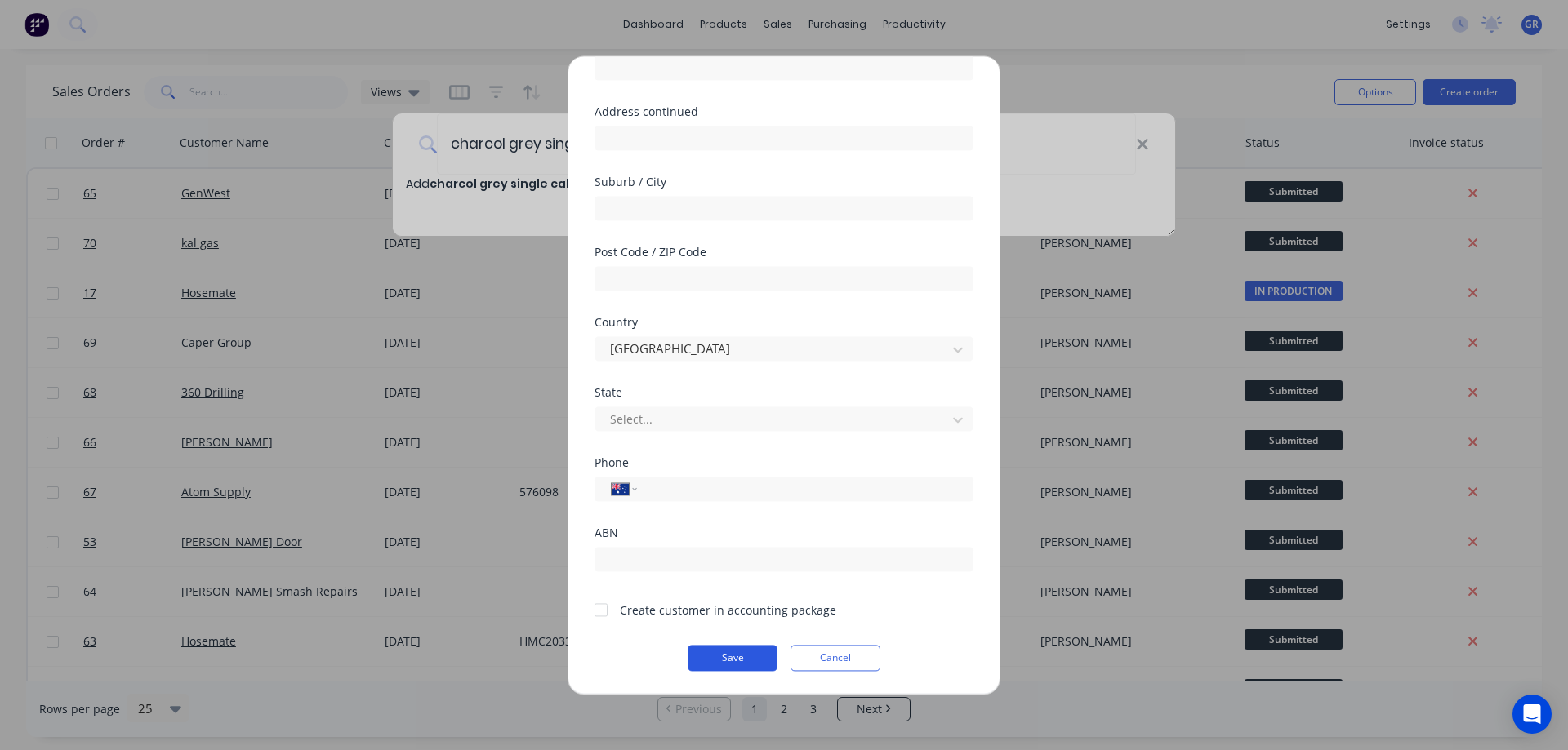
click at [714, 653] on button "Save" at bounding box center [731, 658] width 90 height 26
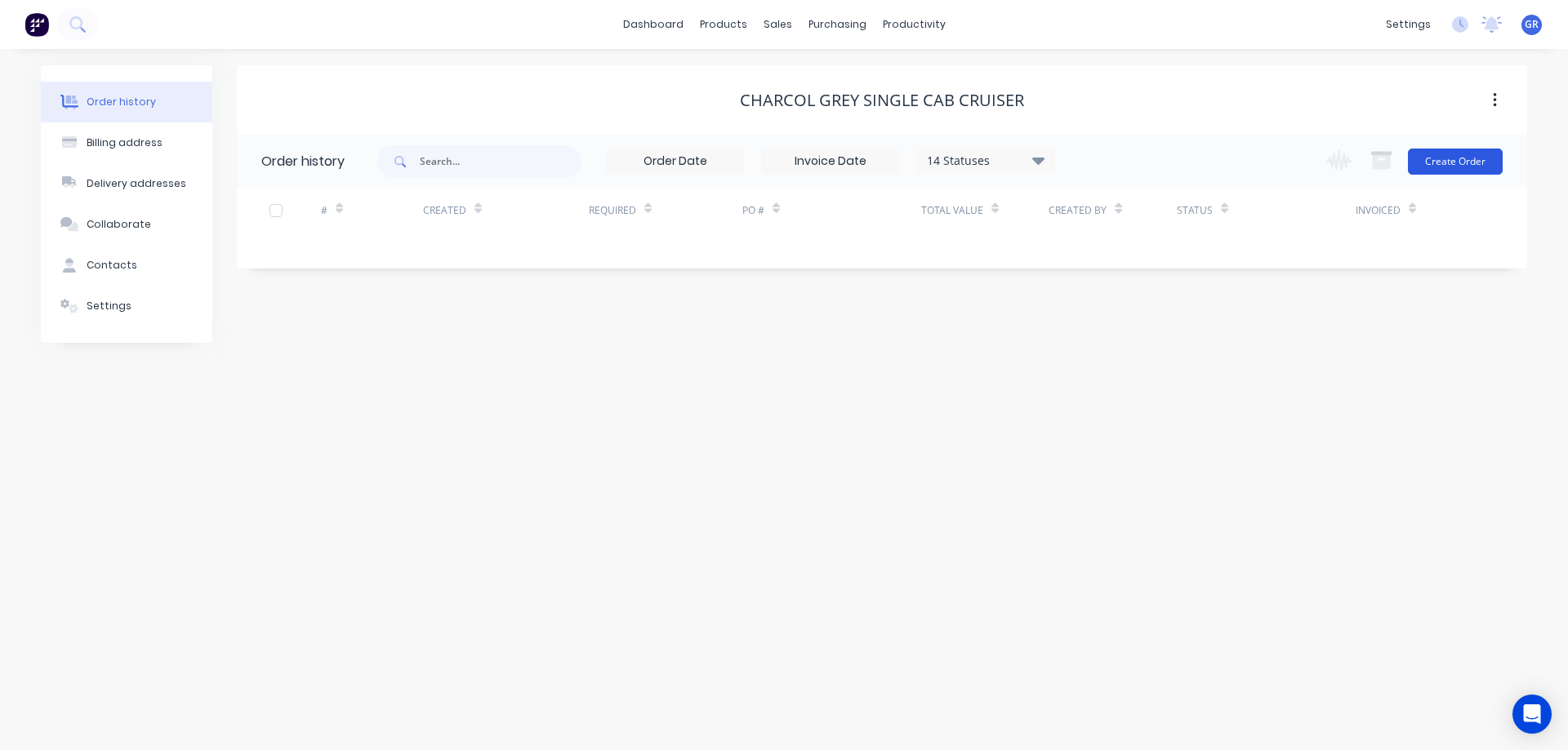
click at [1447, 163] on button "Create Order" at bounding box center [1455, 161] width 94 height 26
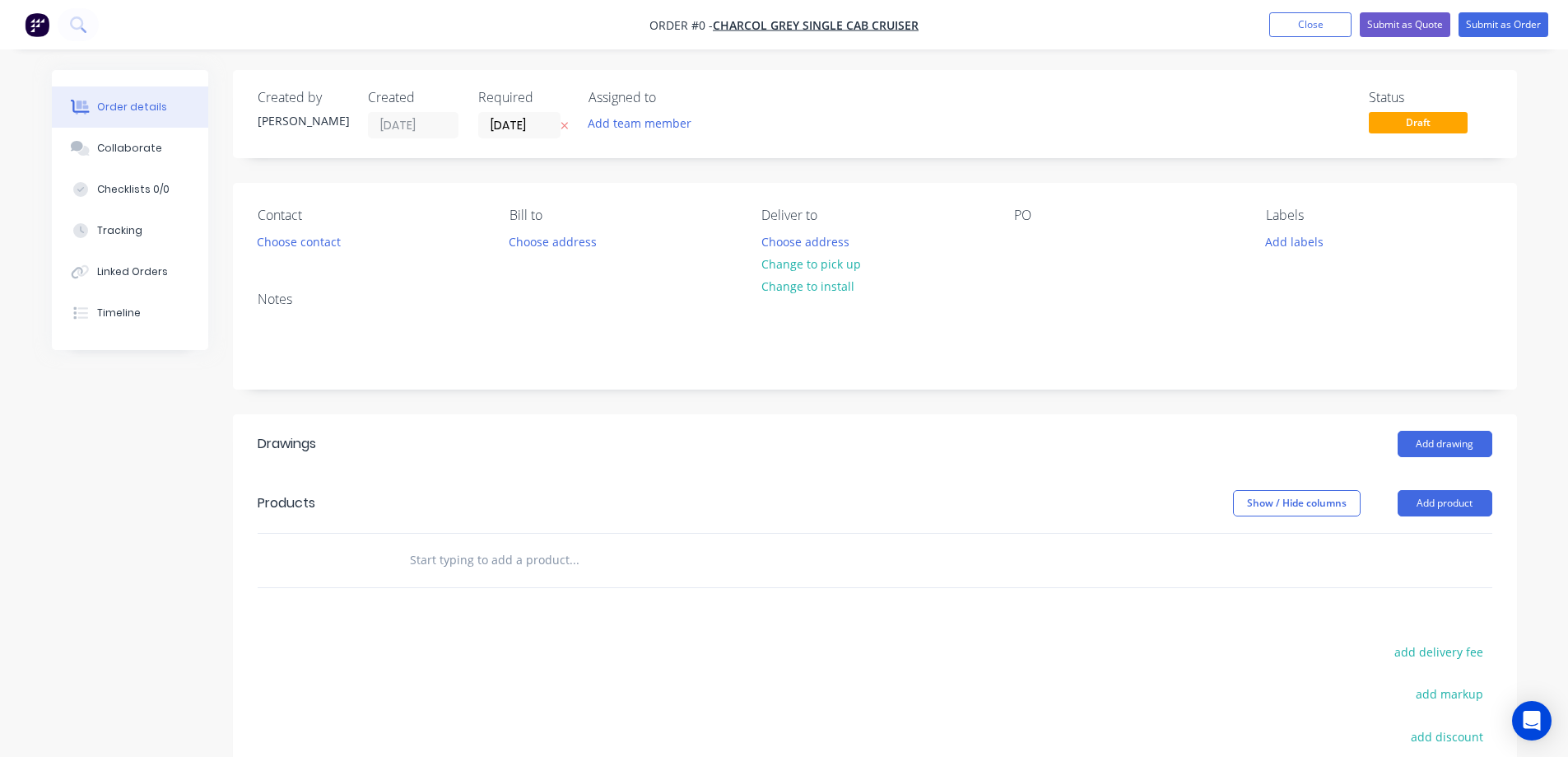
click at [377, 287] on div "Notes" at bounding box center [874, 333] width 1284 height 111
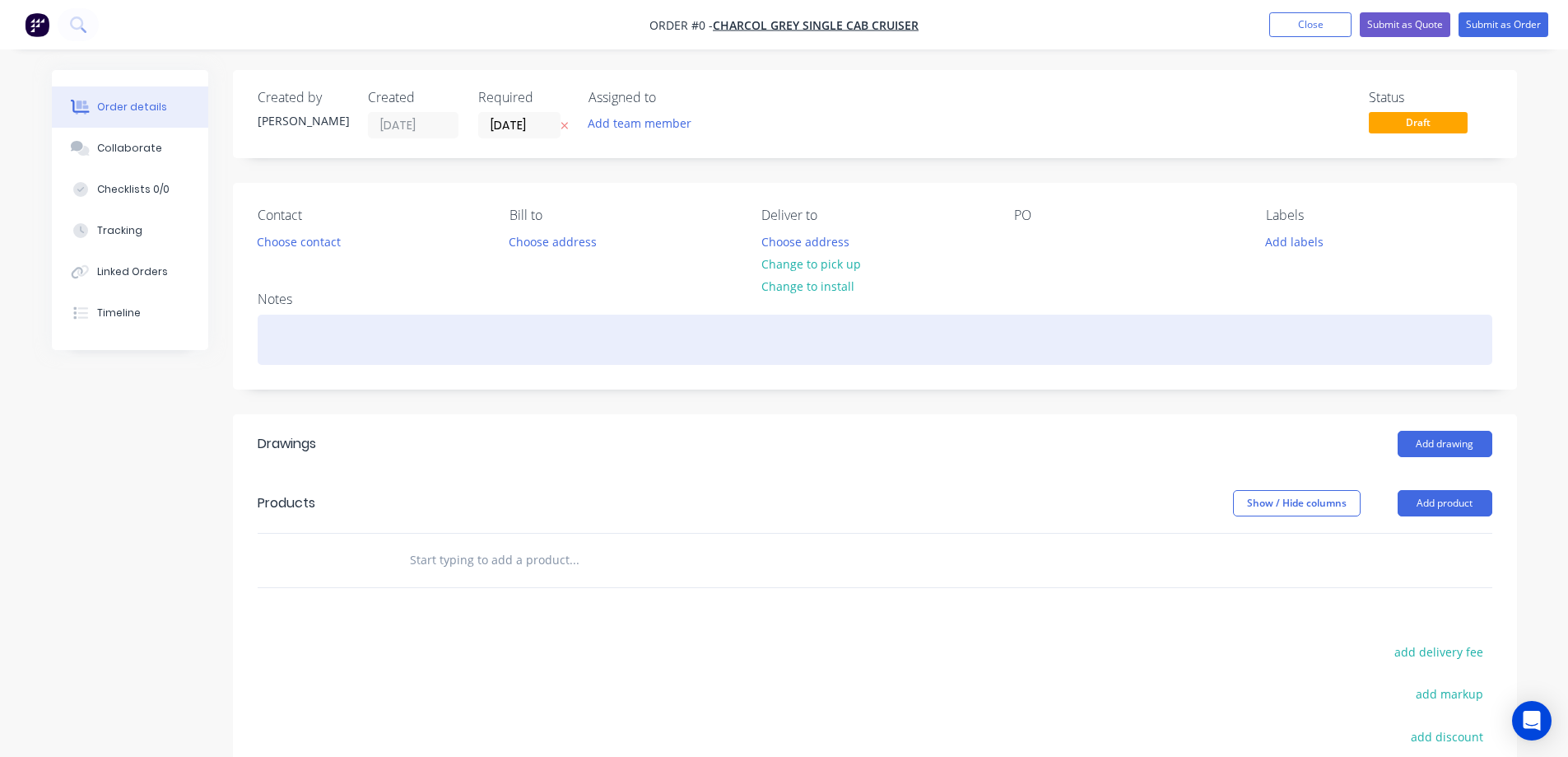
click at [358, 319] on div at bounding box center [874, 339] width 1234 height 50
click at [283, 338] on div "To fit mudguards" at bounding box center [874, 339] width 1234 height 50
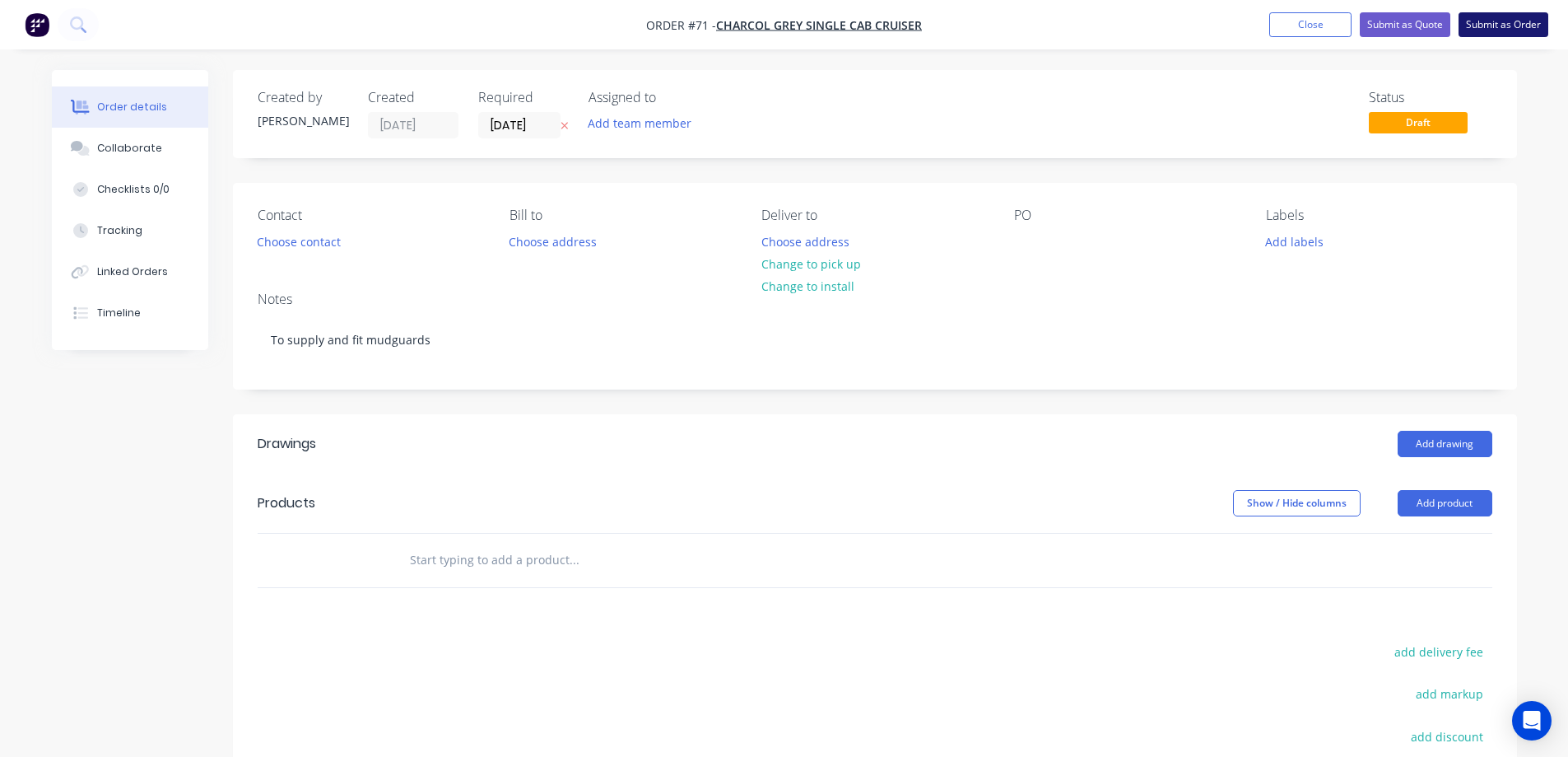
click at [1495, 17] on button "Submit as Order" at bounding box center [1503, 25] width 90 height 25
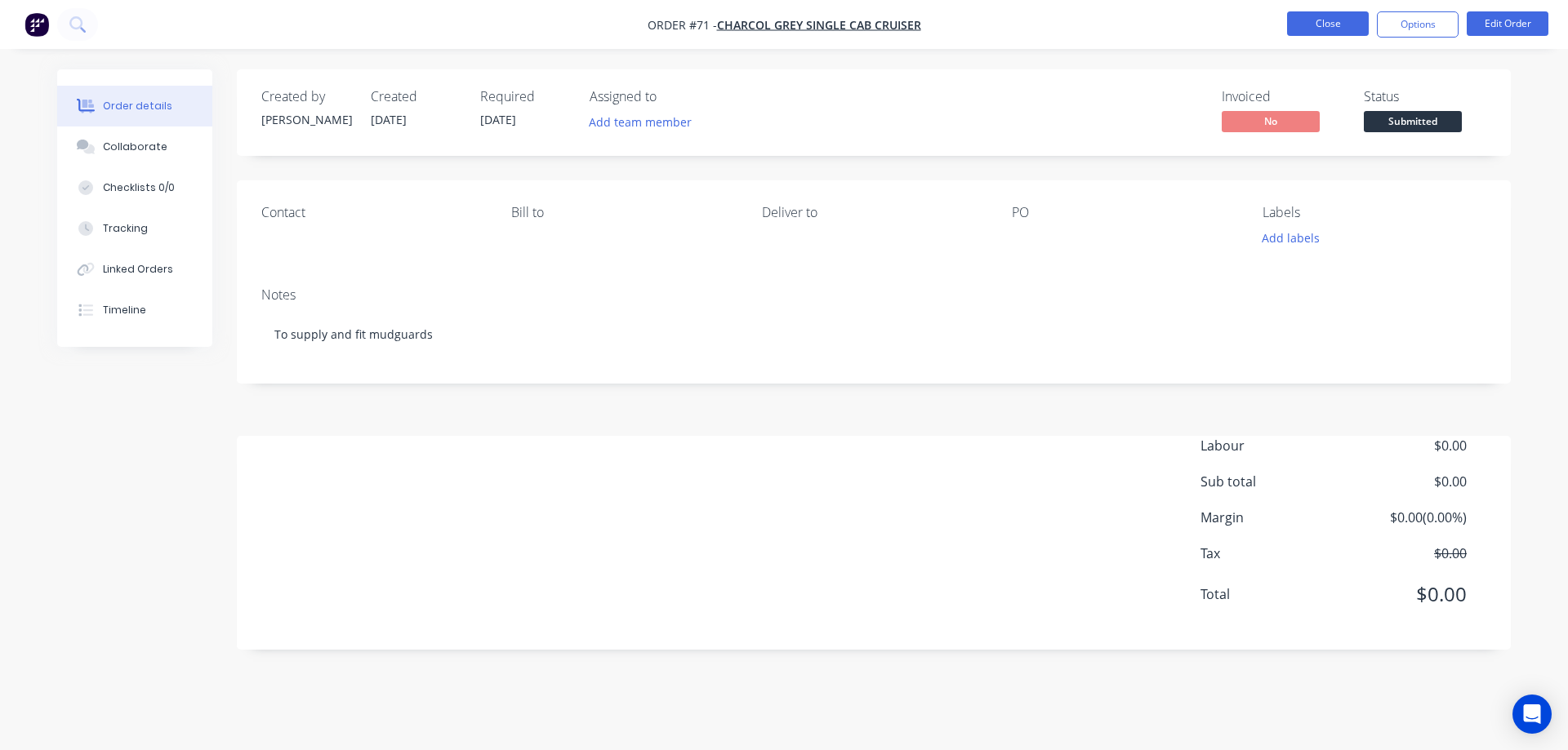
click at [1339, 25] on button "Close" at bounding box center [1328, 24] width 82 height 24
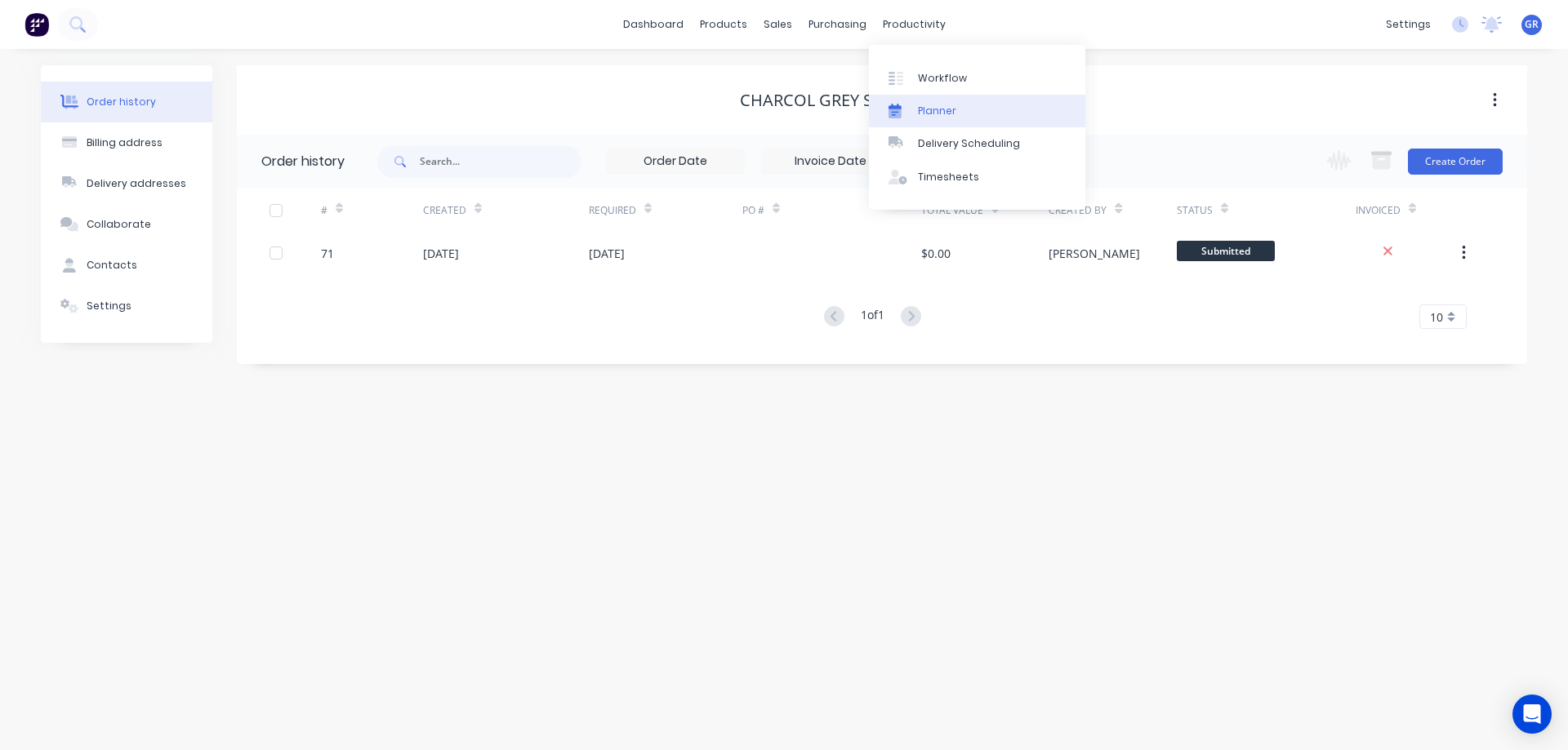
click at [931, 115] on div "Planner" at bounding box center [937, 111] width 38 height 14
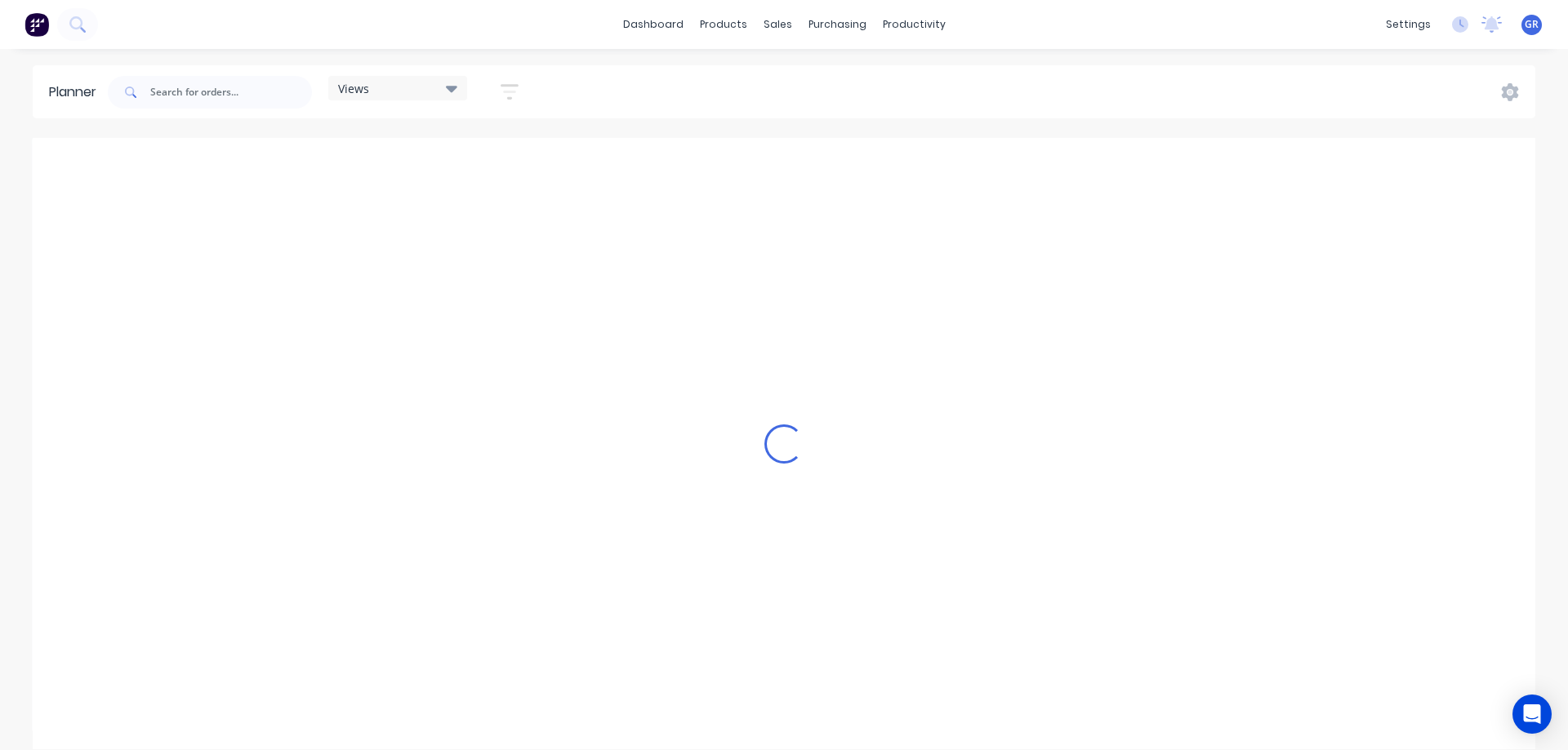
scroll to position [0, 3920]
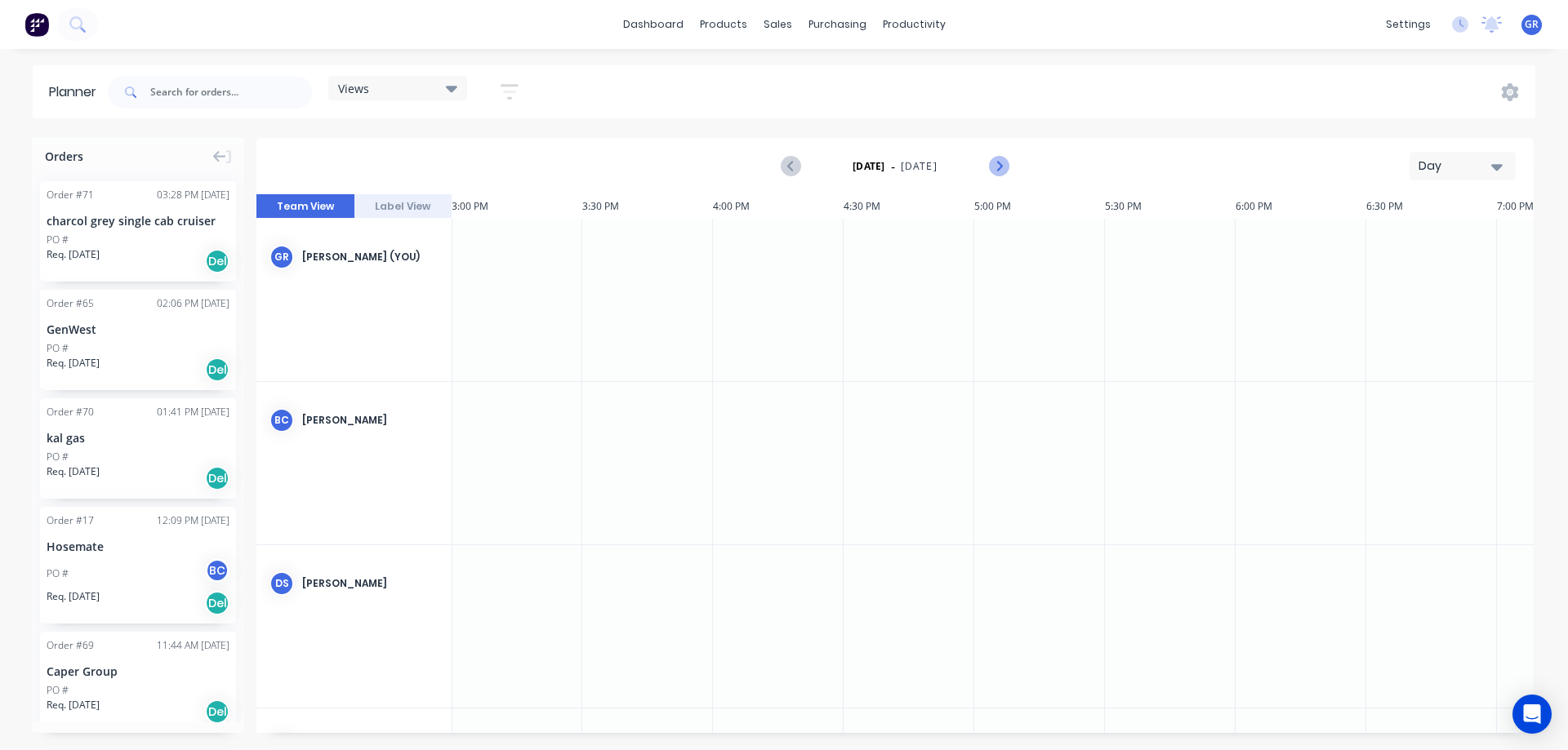
click at [998, 159] on icon "Next page" at bounding box center [998, 167] width 20 height 20
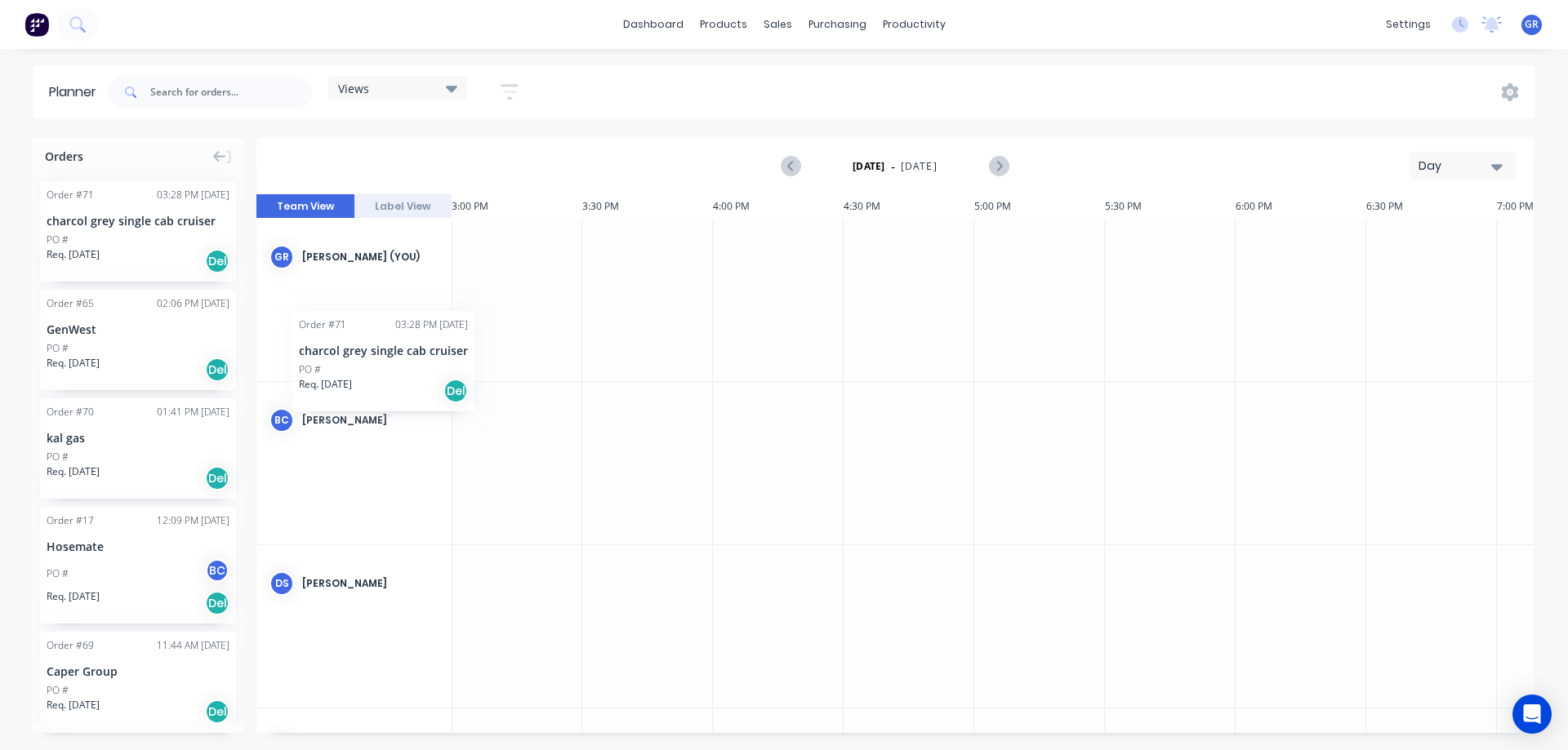
scroll to position [0, 3912]
drag, startPoint x: 121, startPoint y: 227, endPoint x: 511, endPoint y: 272, distance: 392.6
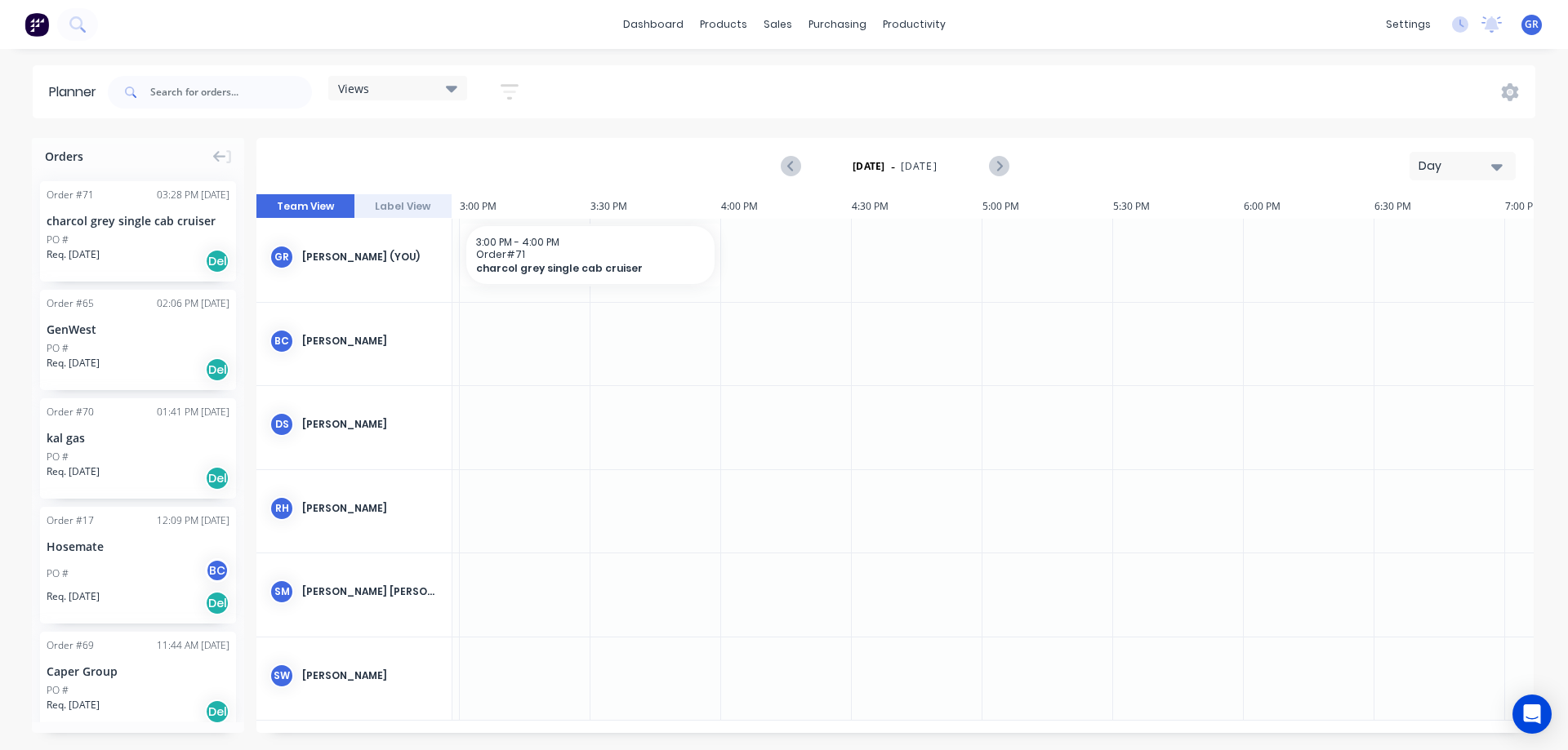
scroll to position [0, 3659]
click at [1473, 164] on div "Day" at bounding box center [1456, 166] width 75 height 17
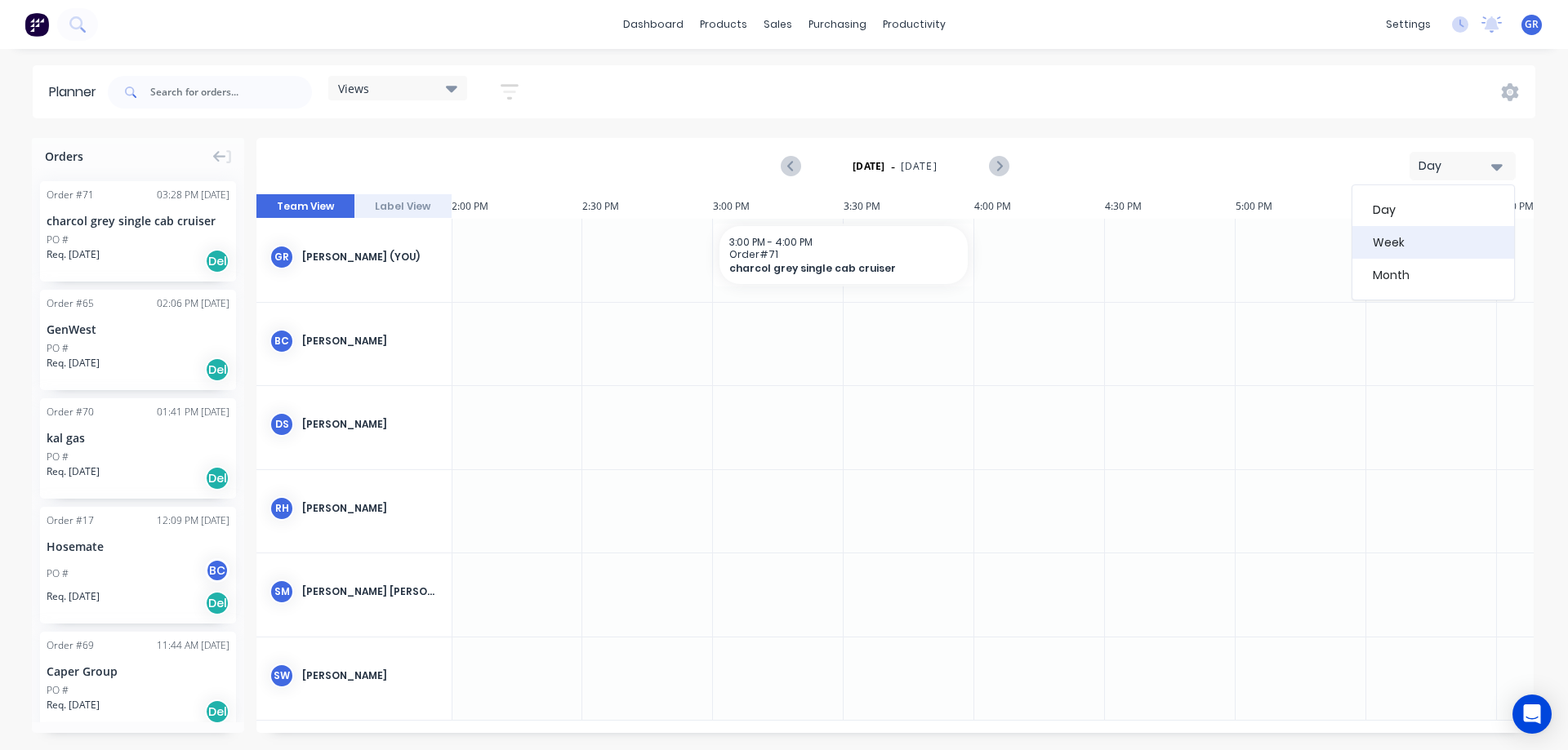
click at [1419, 231] on div "Week" at bounding box center [1433, 243] width 161 height 33
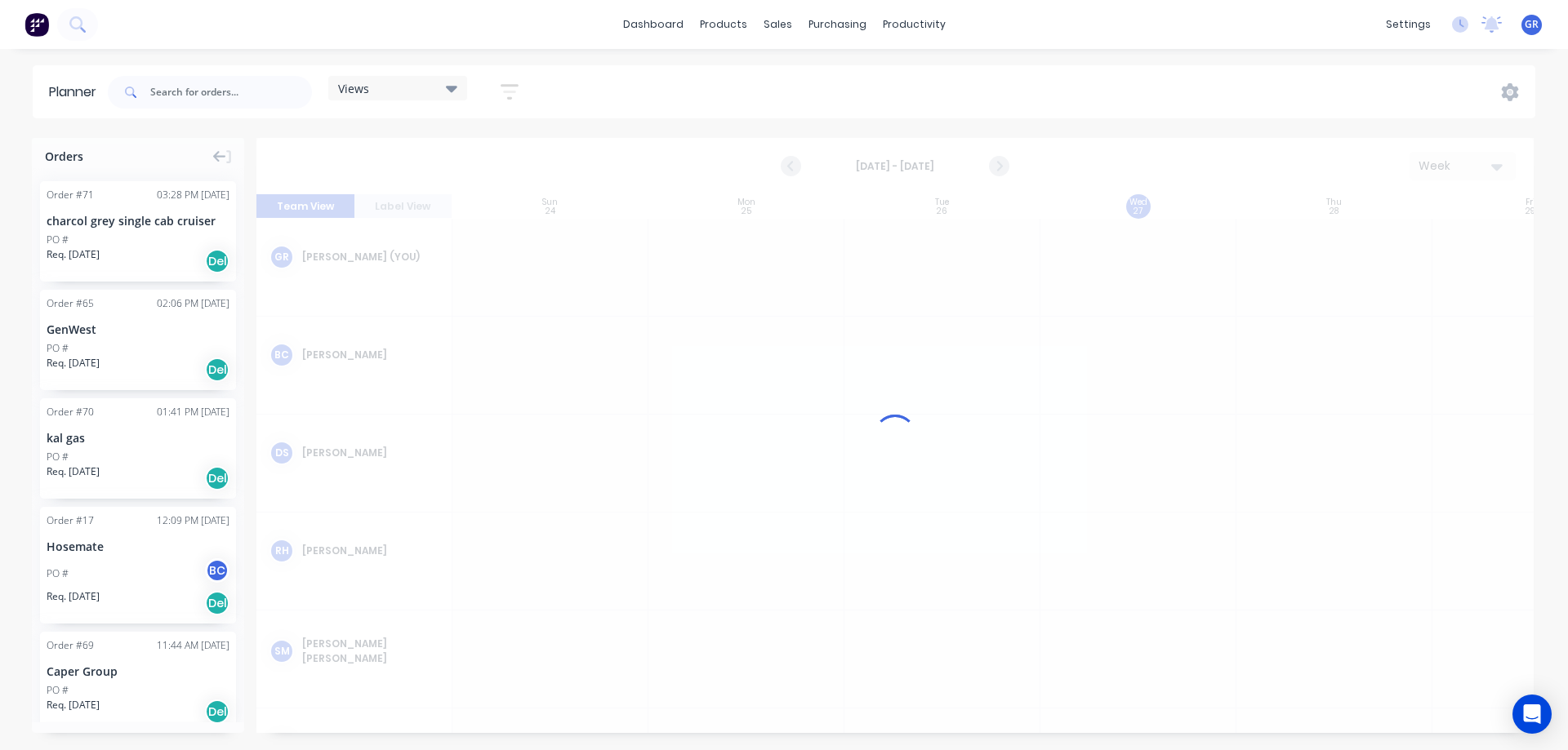
scroll to position [0, 1]
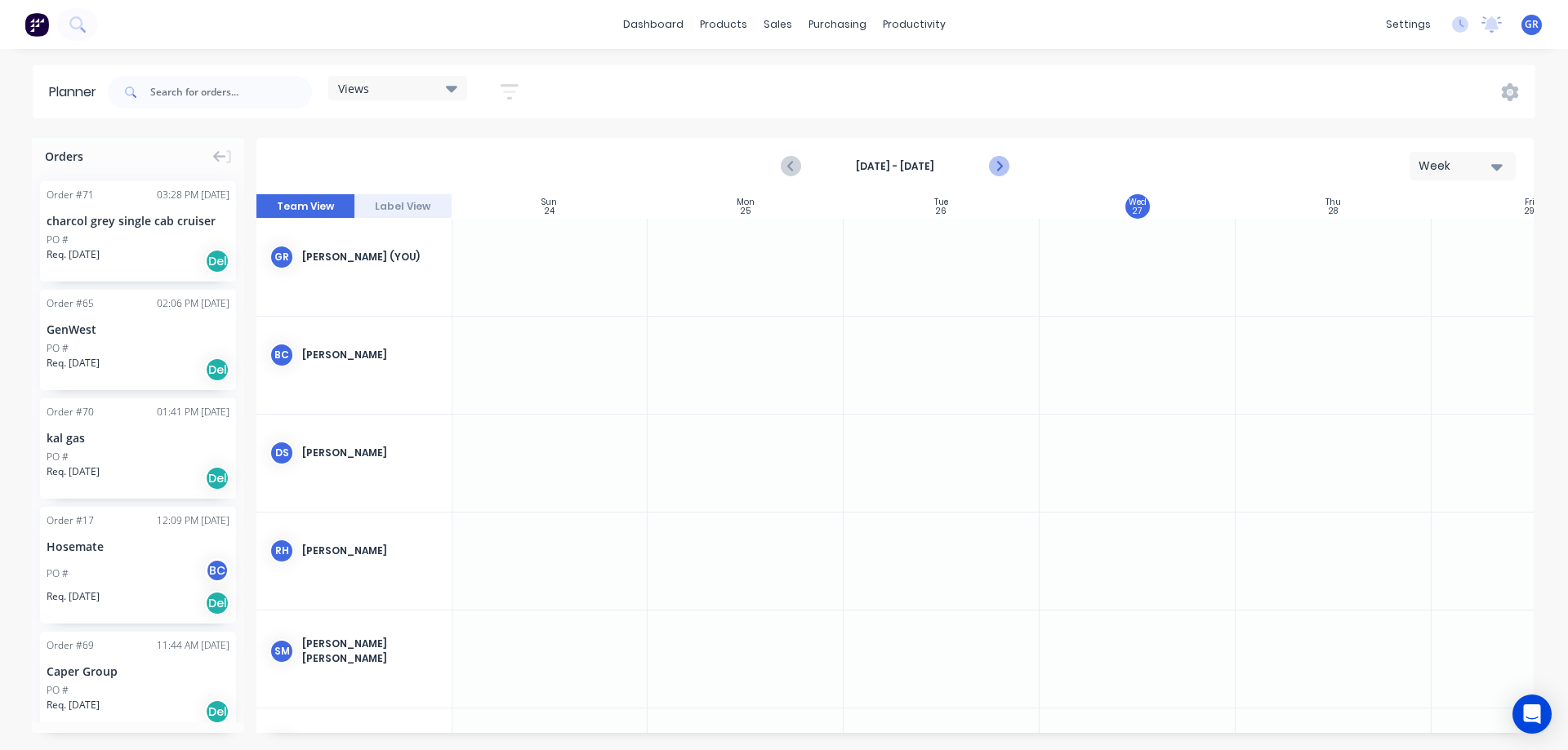
click at [992, 160] on icon "Next page" at bounding box center [998, 167] width 20 height 20
click at [447, 154] on div "[DATE] - [DATE] Week" at bounding box center [895, 166] width 1273 height 53
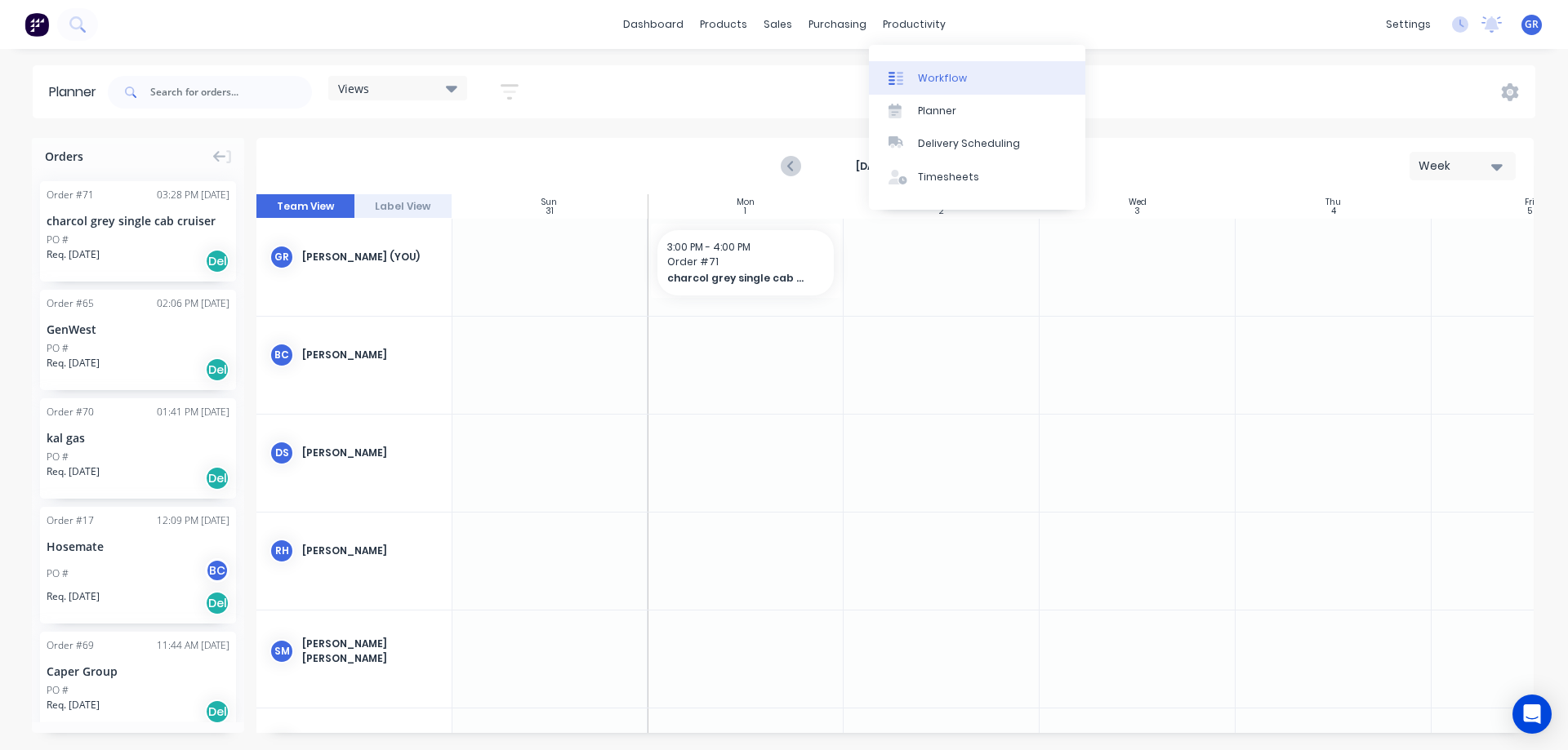
click at [933, 78] on div "Workflow" at bounding box center [943, 78] width 49 height 14
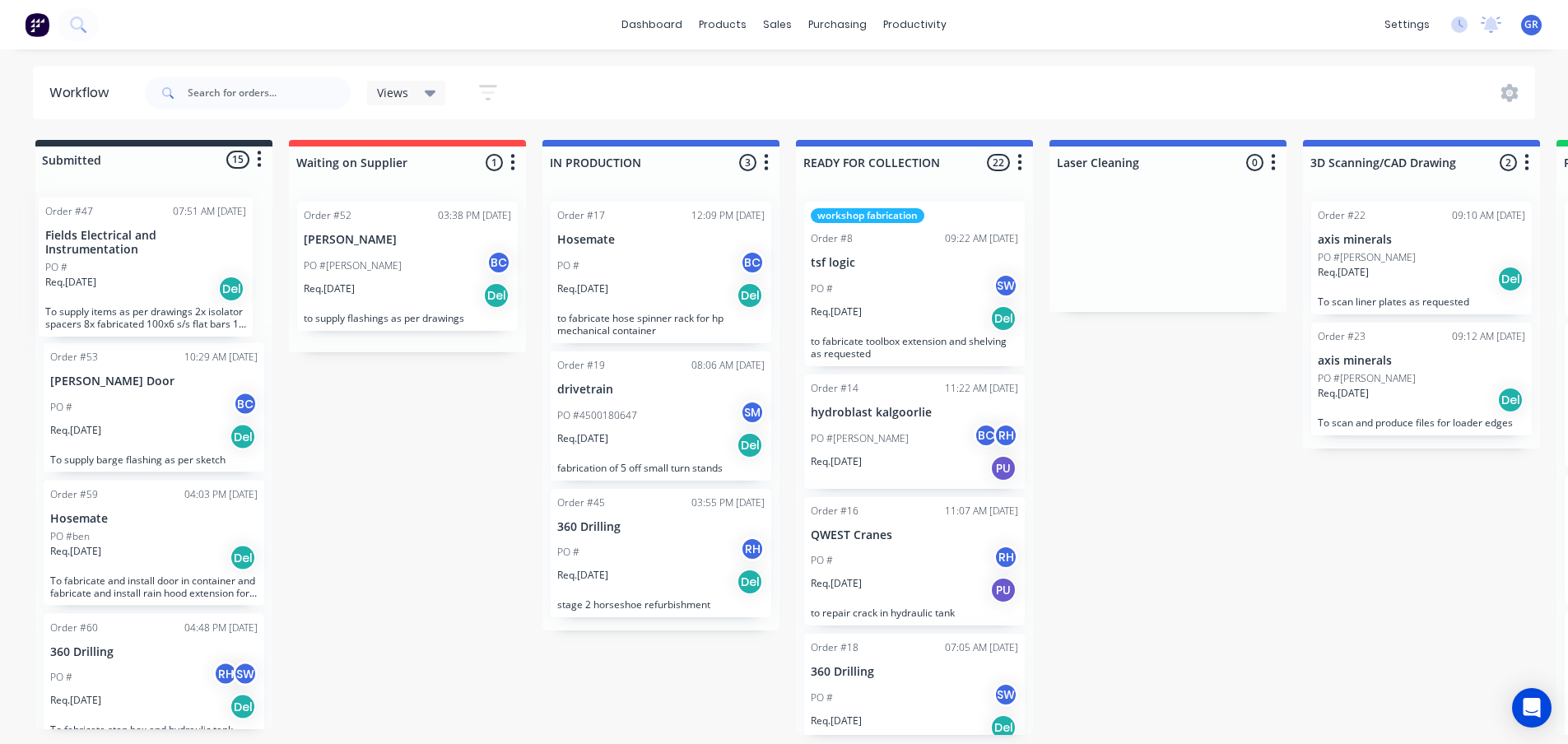
drag, startPoint x: 161, startPoint y: 253, endPoint x: 80, endPoint y: 246, distance: 81.3
click at [80, 246] on div "Order #47 07:51 AM [DATE] Fields Electrical and Instrumentation PO # Req. [DATE…" at bounding box center [154, 456] width 237 height 547
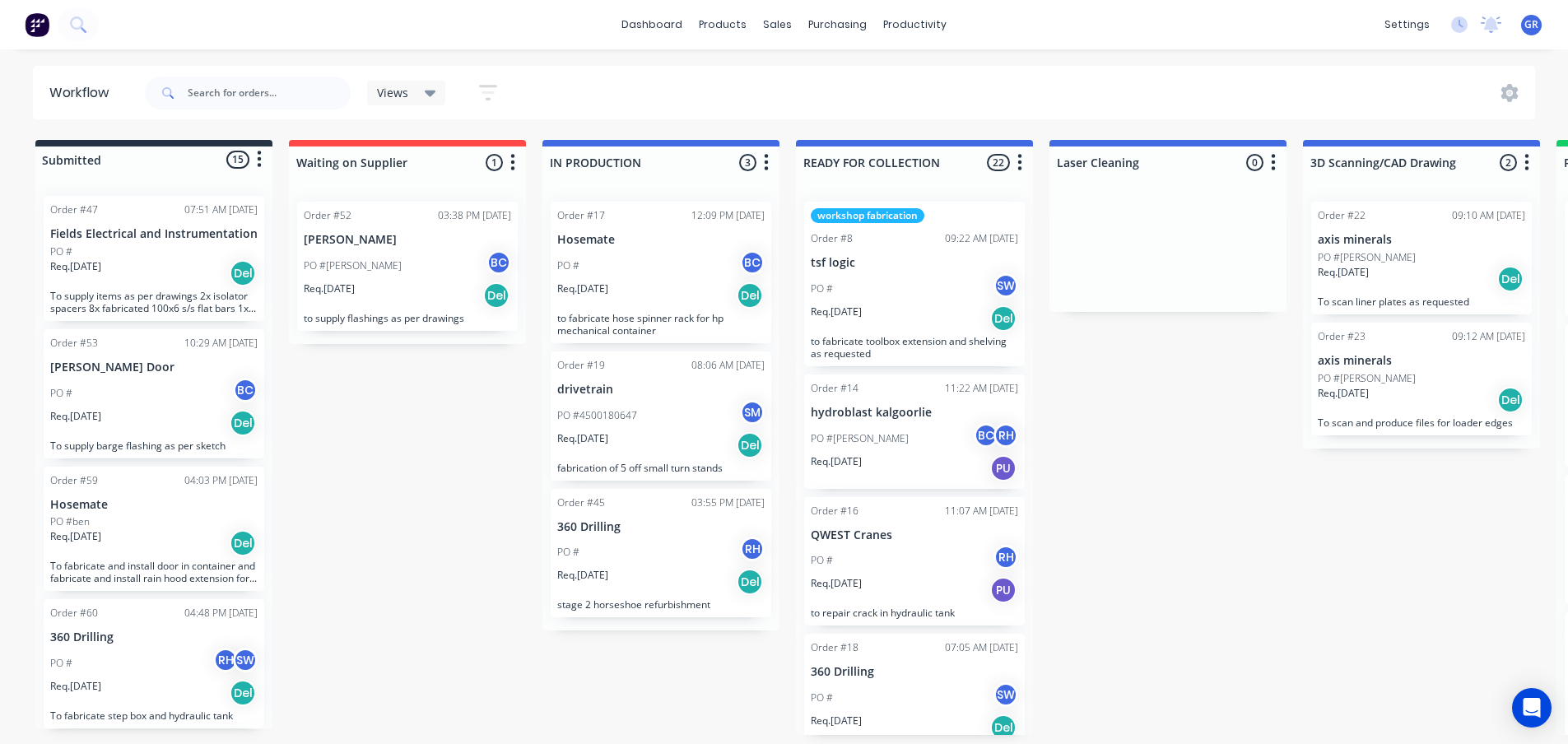
click at [162, 257] on div "Order #47 07:51 AM [DATE] Fields Electrical and Instrumentation PO # Req. [DATE…" at bounding box center [154, 258] width 220 height 125
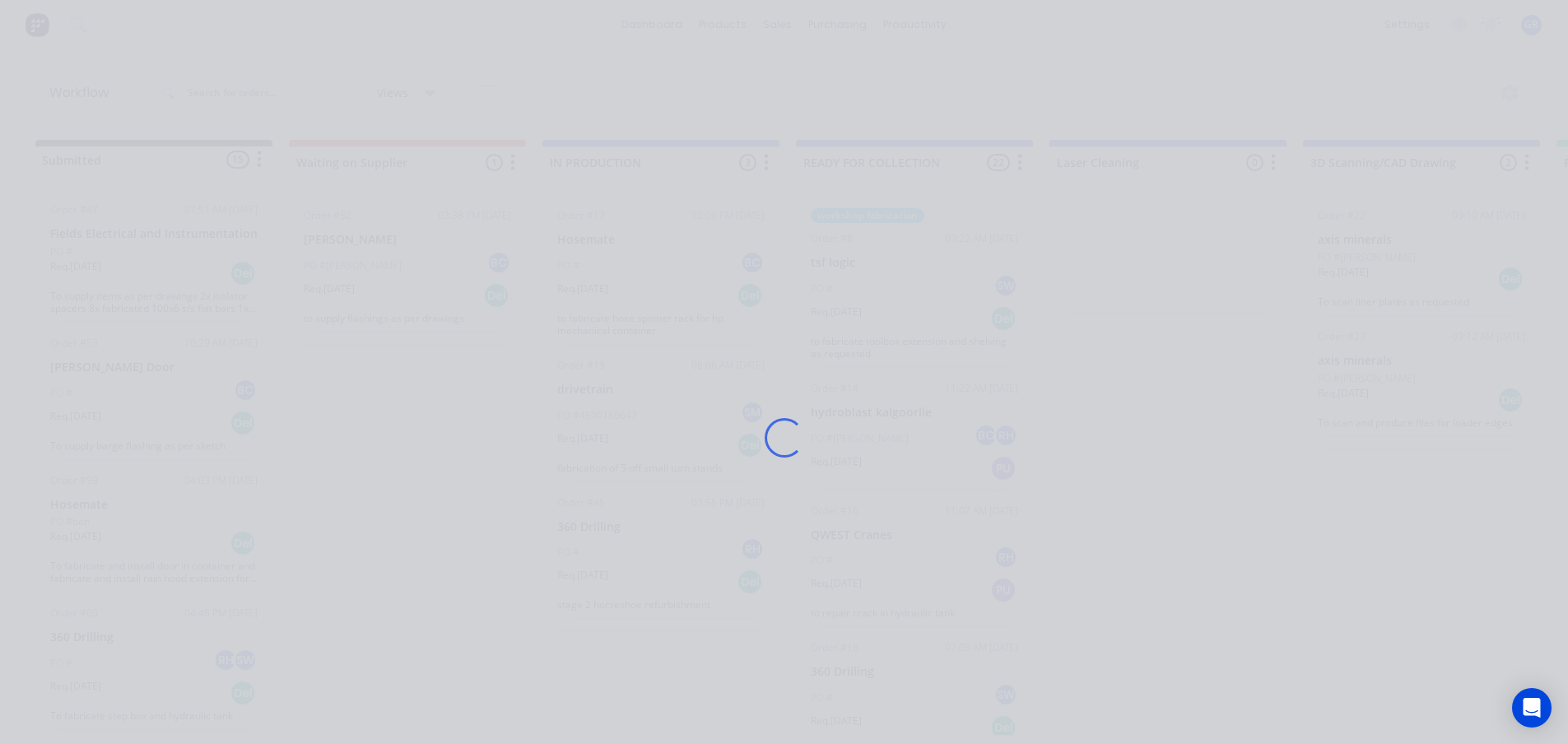
click at [162, 257] on div "Loading..." at bounding box center [784, 438] width 1317 height 744
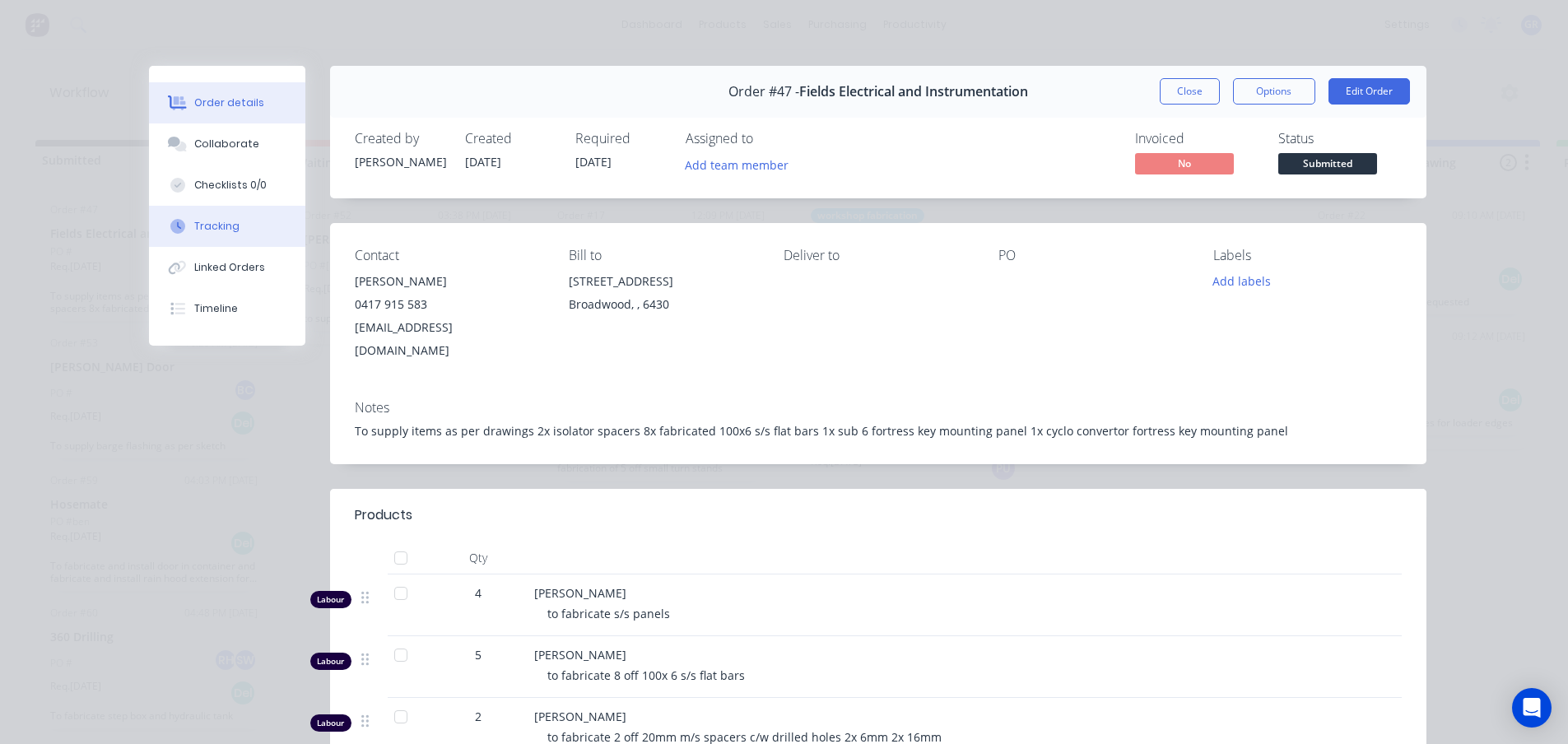
click at [207, 229] on div "Tracking" at bounding box center [217, 227] width 46 height 15
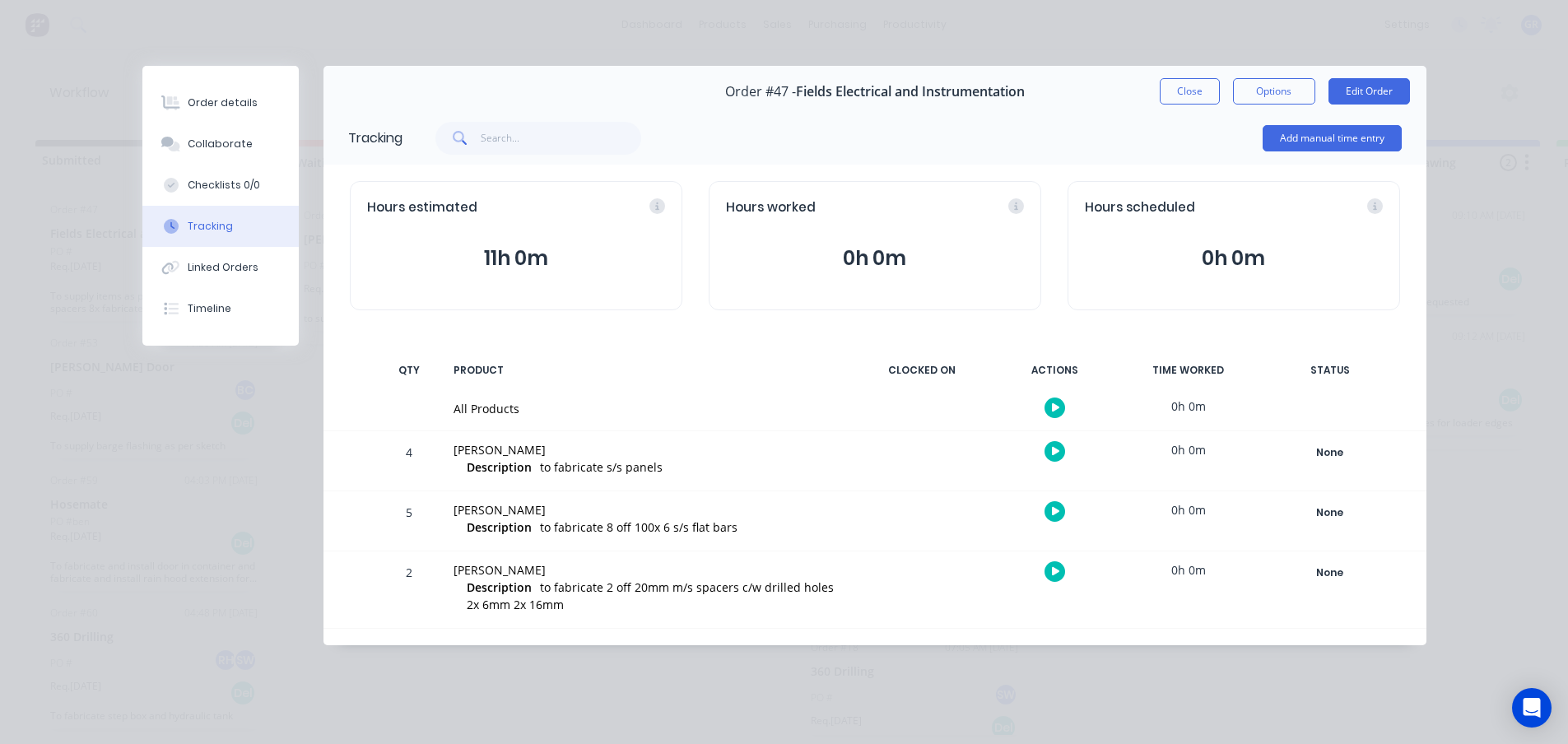
click at [140, 374] on div "Order details Collaborate Checklists 0/0 Tracking Linked Orders Timeline Order …" at bounding box center [784, 356] width 1317 height 579
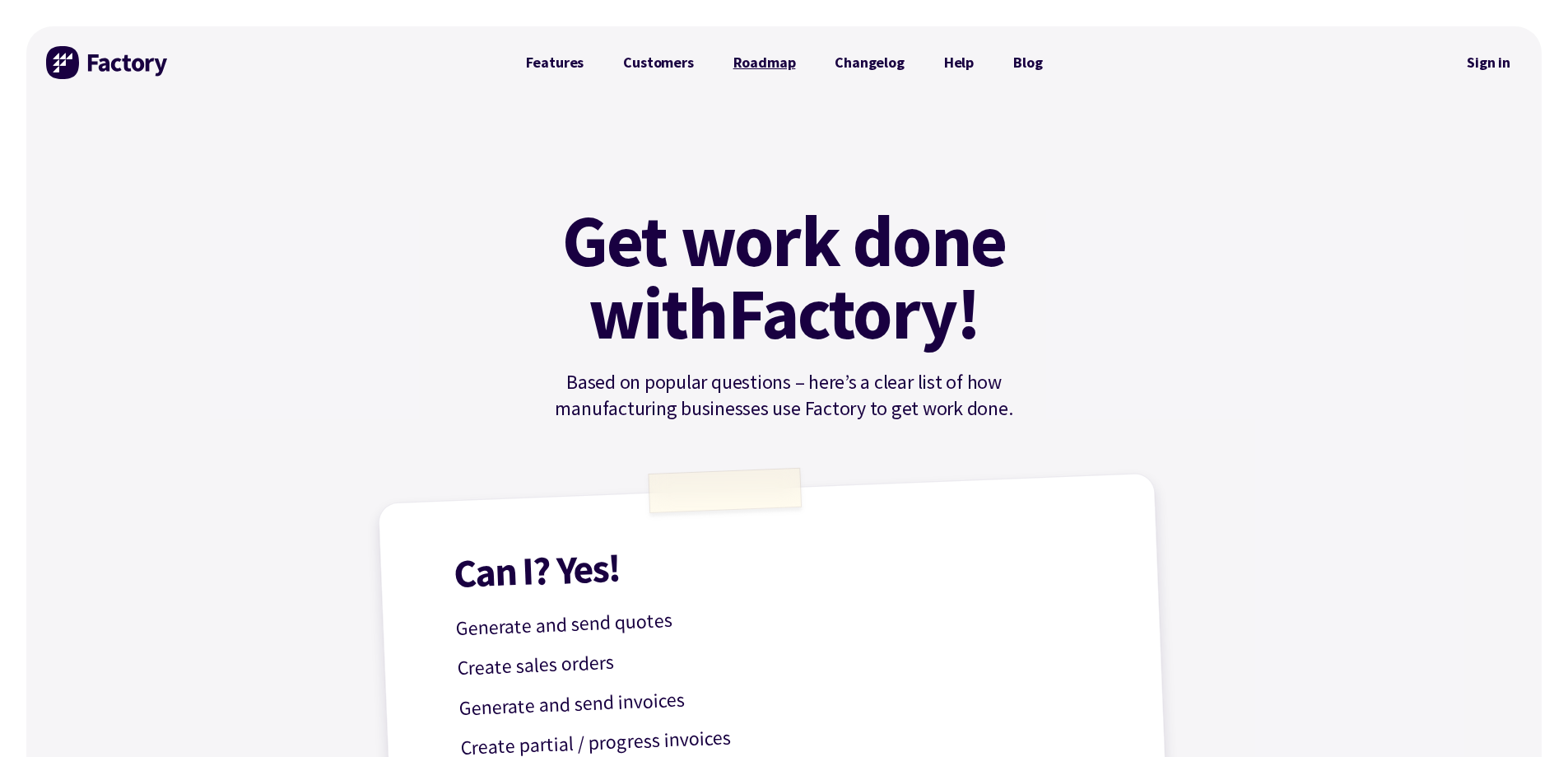
click at [770, 55] on link "Roadmap" at bounding box center [765, 62] width 102 height 33
